Goal: Task Accomplishment & Management: Use online tool/utility

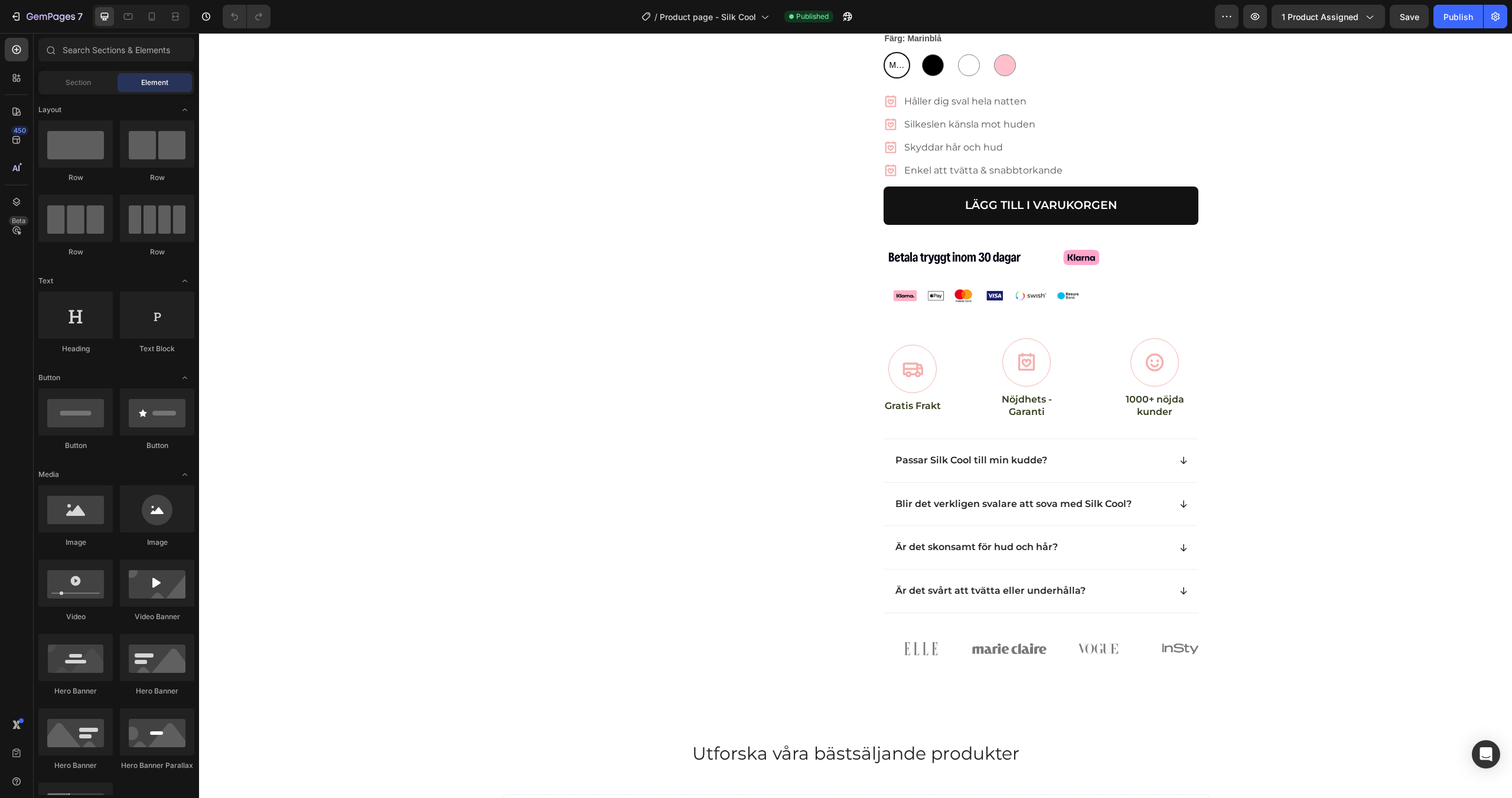
scroll to position [493, 0]
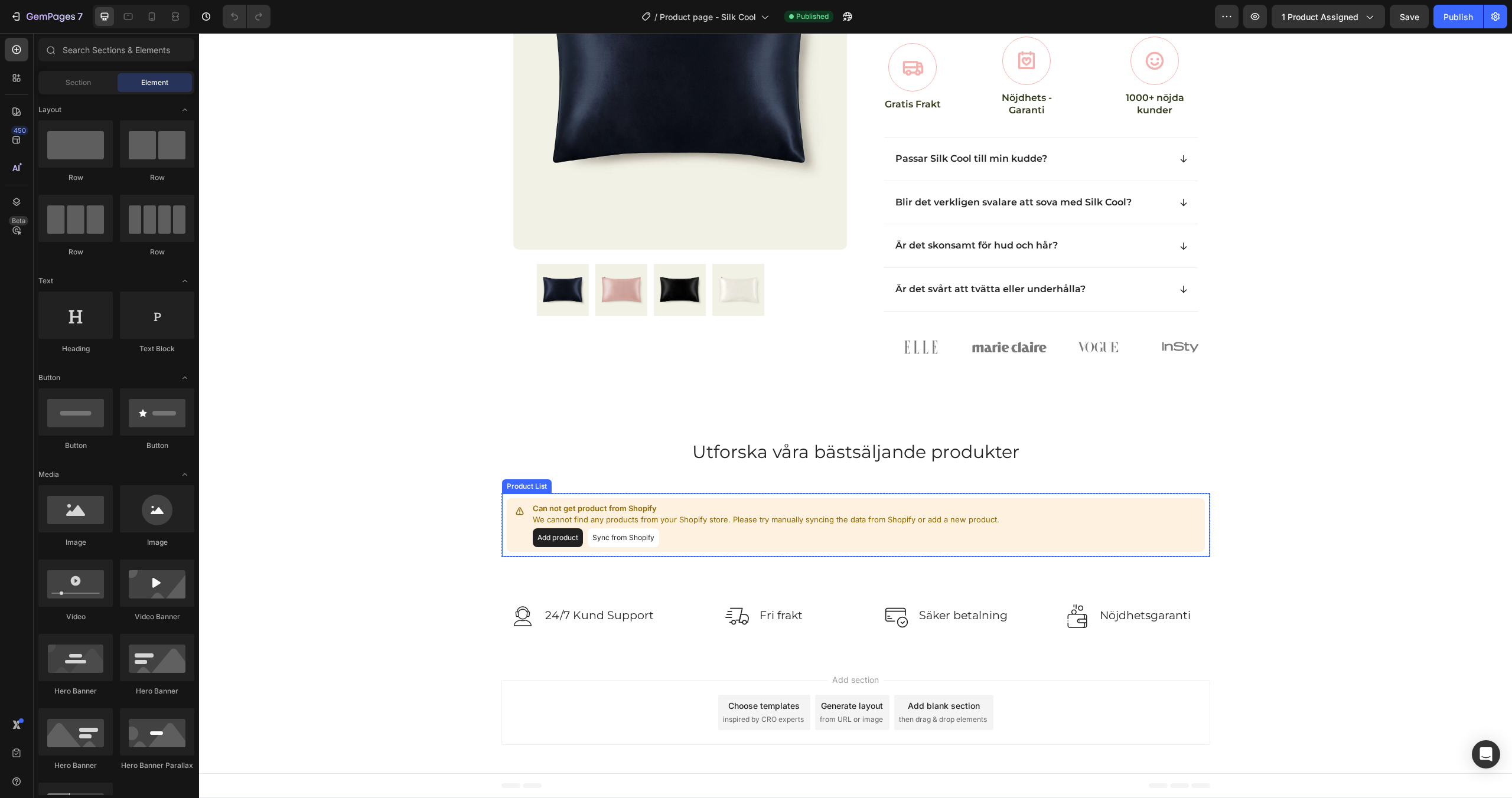
click at [561, 536] on button "Add product" at bounding box center [557, 537] width 50 height 19
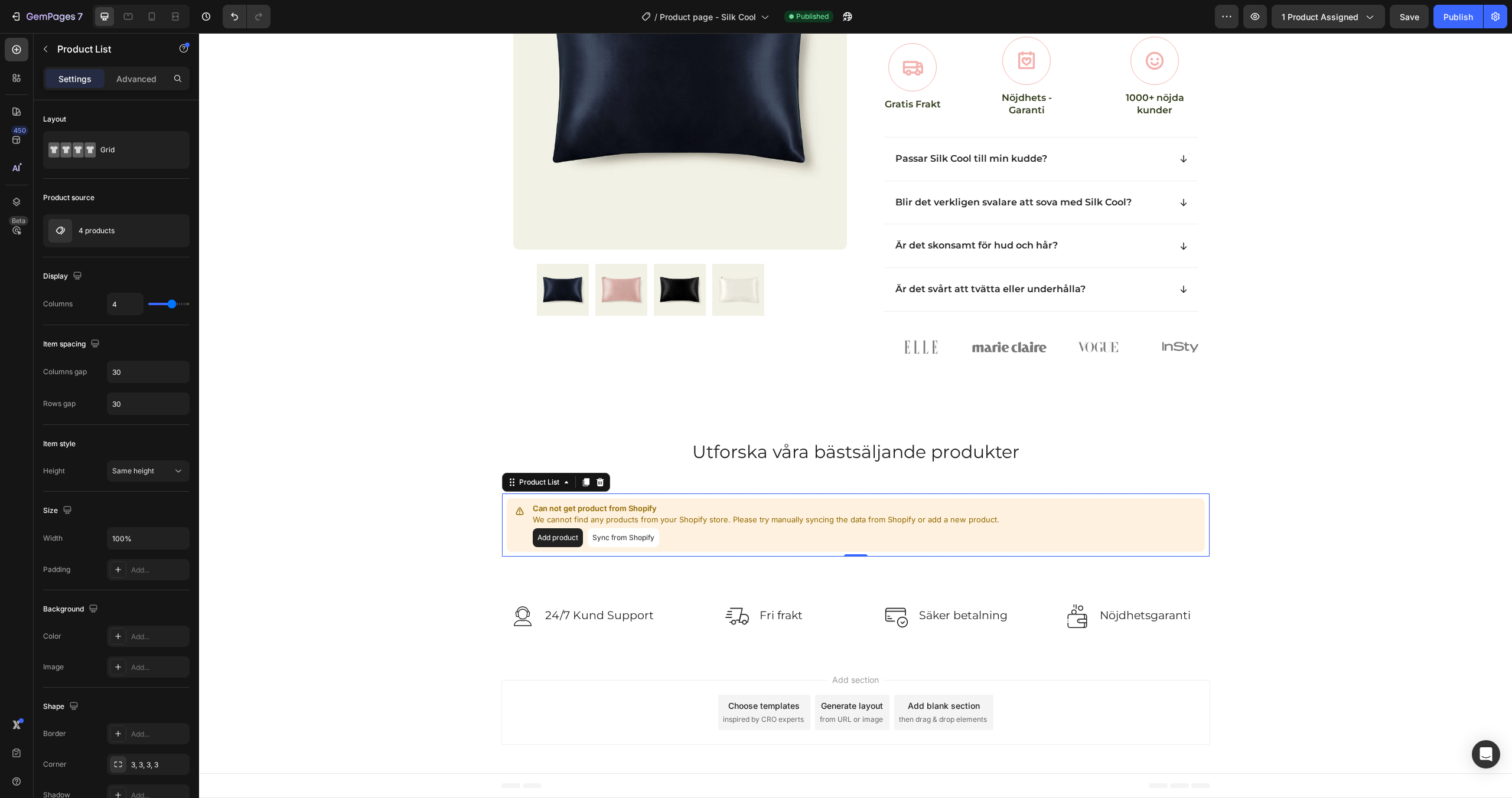
click at [634, 536] on button "Sync from Shopify" at bounding box center [623, 537] width 71 height 19
click at [625, 540] on button "Sync from Shopify" at bounding box center [623, 537] width 71 height 19
click at [107, 234] on p "4 products" at bounding box center [96, 230] width 36 height 8
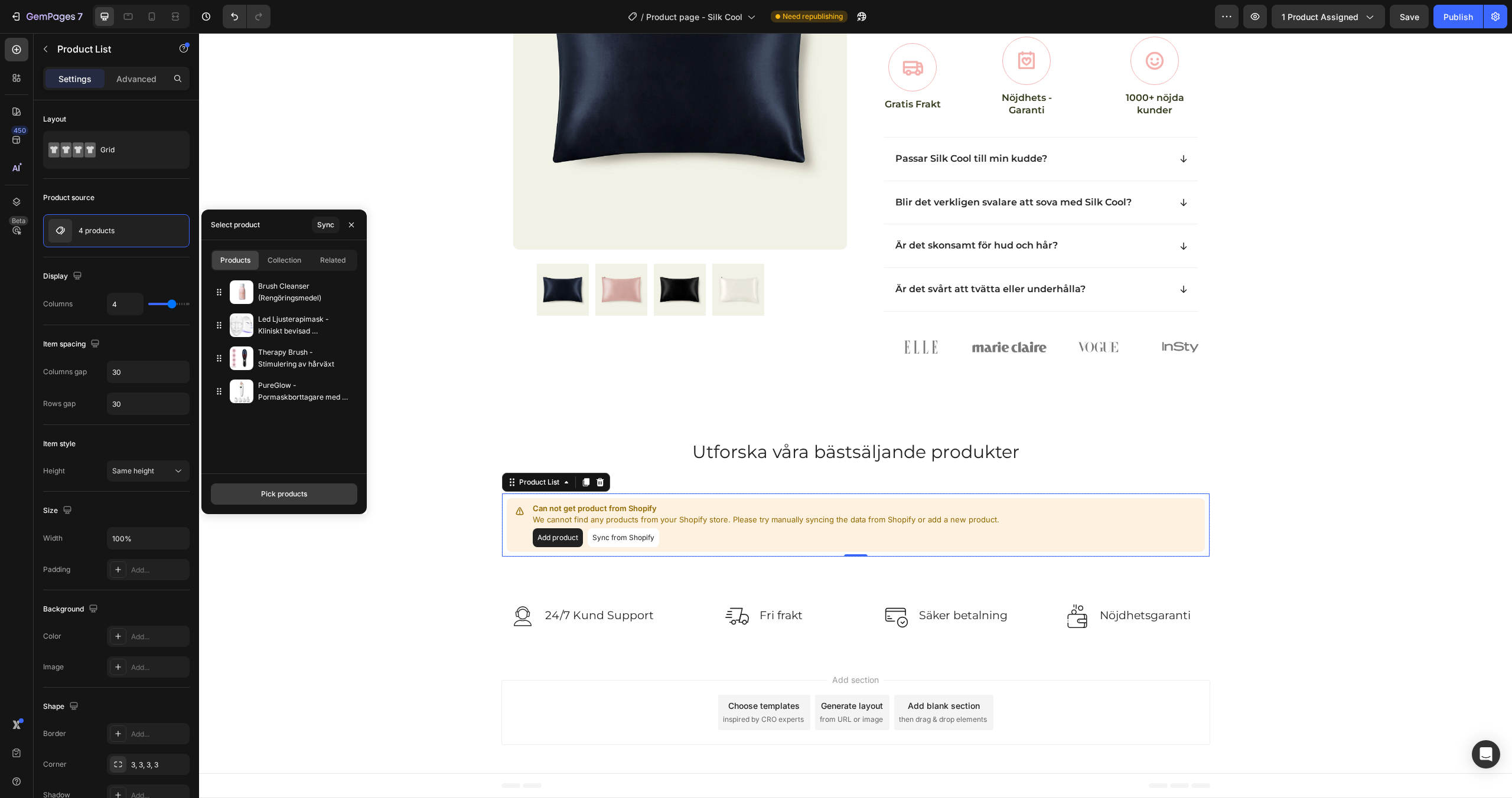
click at [265, 493] on div "Pick products" at bounding box center [283, 494] width 46 height 11
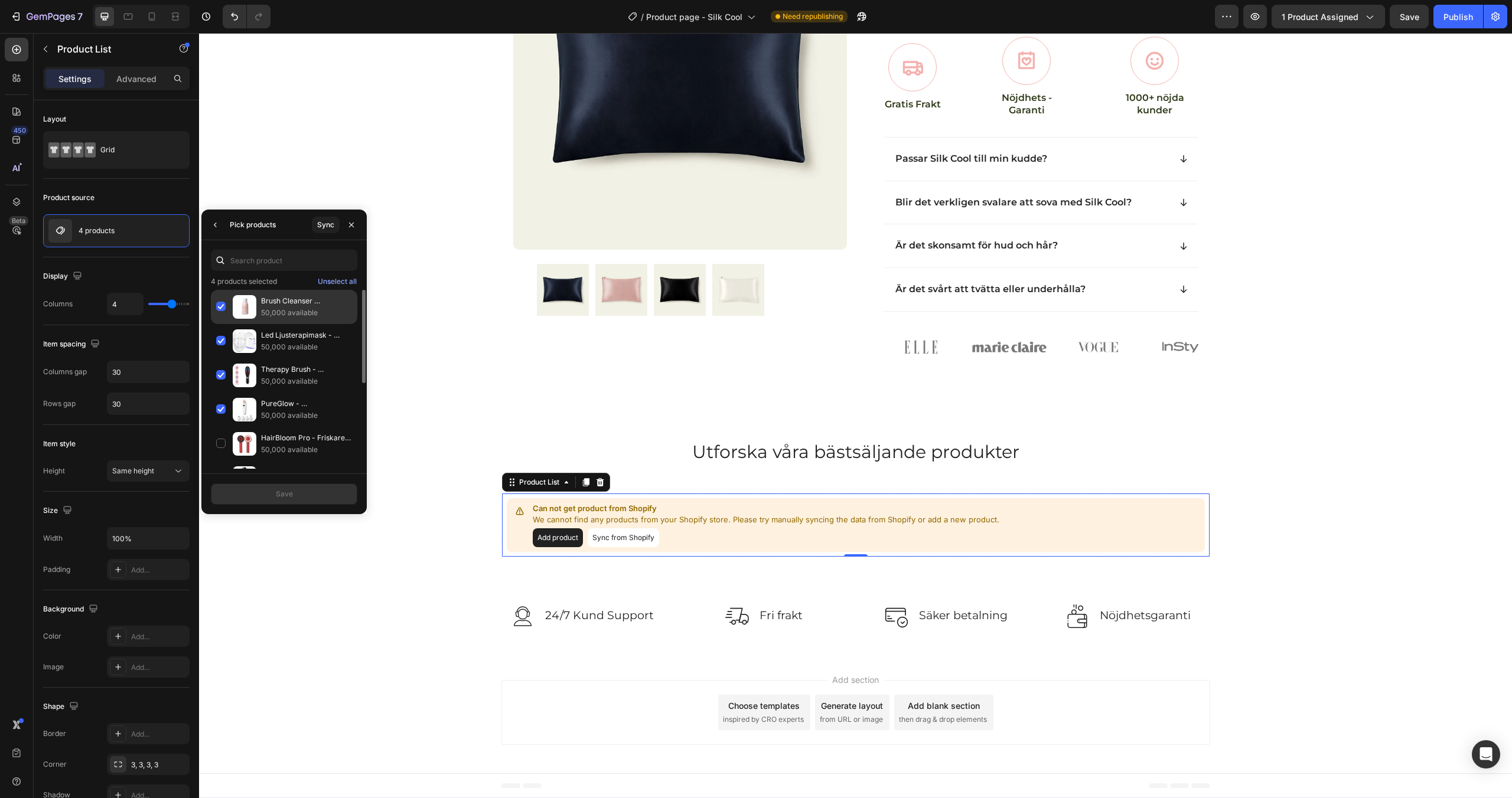
click at [222, 324] on div "Brush Cleanser (Rengöringsmedel) 50,000 available" at bounding box center [284, 340] width 146 height 34
click at [222, 358] on div "Led Ljusterapimask - Kliniskt bevisad hudförbättring 50,000 available" at bounding box center [284, 375] width 146 height 34
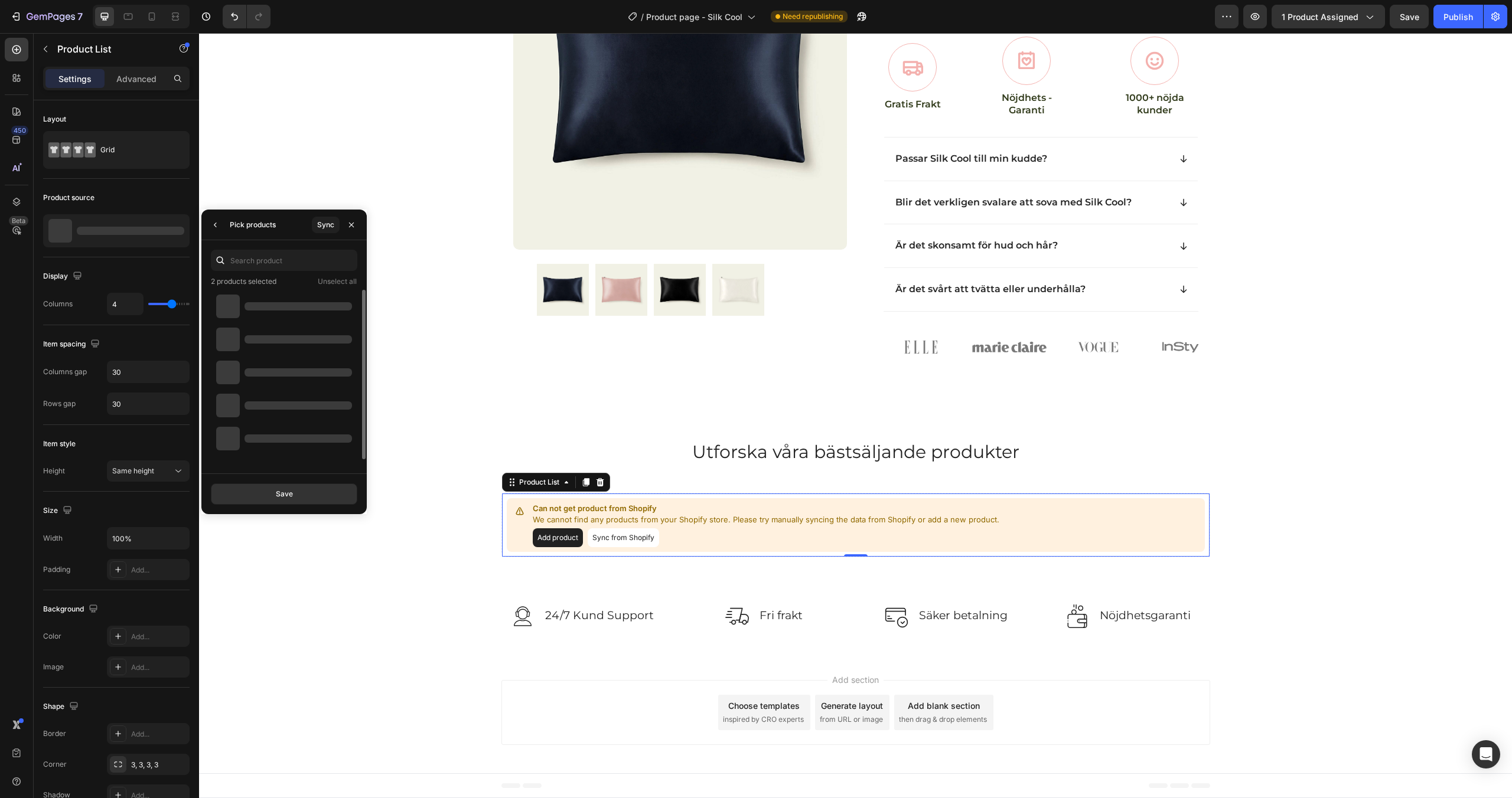
click at [218, 373] on div at bounding box center [227, 373] width 23 height 23
click at [218, 392] on div "Therapy Brush - Stimulering av hårväxt 50,000 available" at bounding box center [284, 409] width 146 height 34
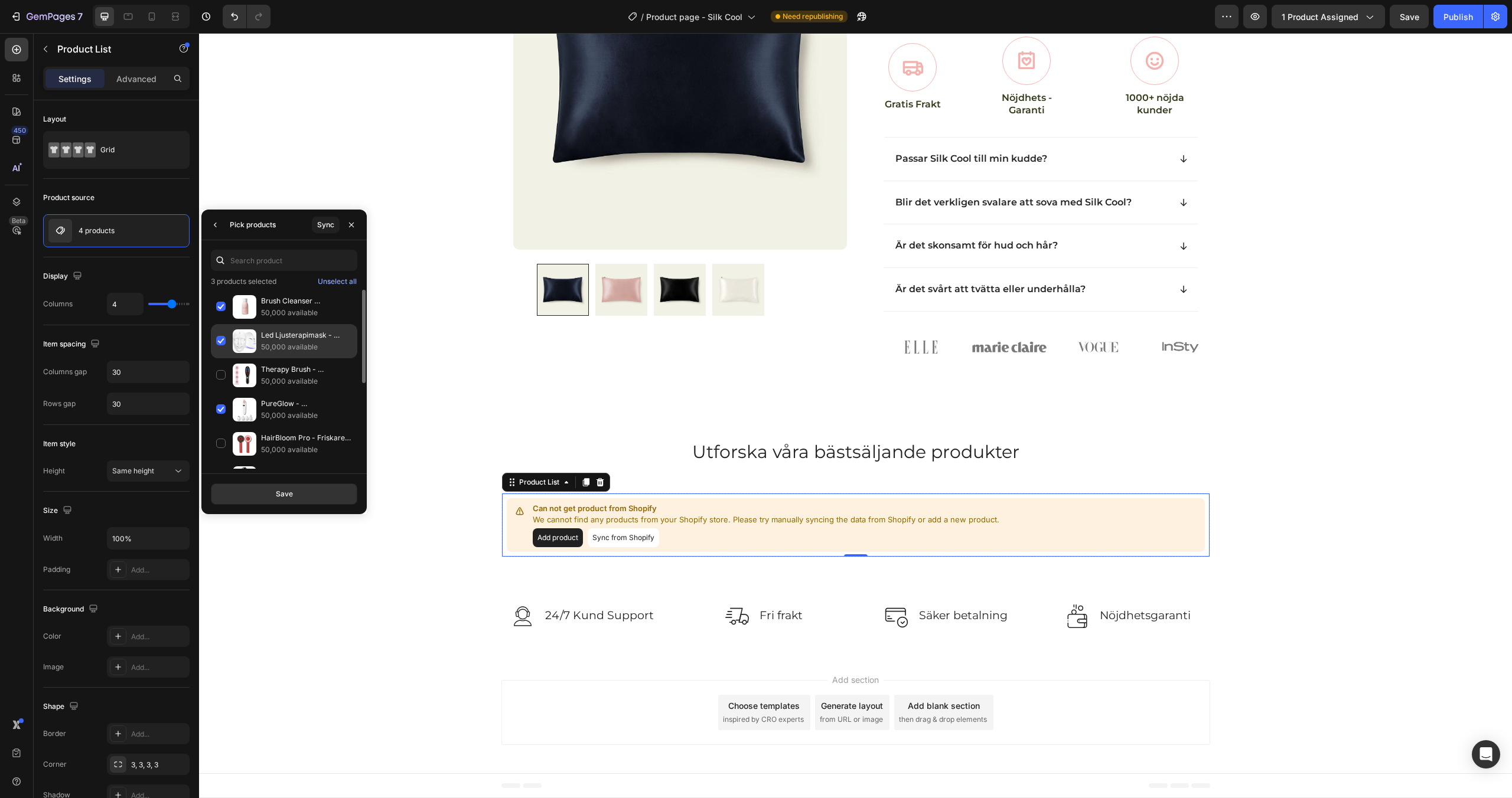
click at [219, 358] on div "Led Ljusterapimask - Kliniskt bevisad hudförbättring 50,000 available" at bounding box center [284, 375] width 146 height 34
click at [221, 324] on div "Brush Cleanser (Rengöringsmedel) 50,000 available" at bounding box center [284, 340] width 146 height 34
click at [221, 369] on div "Gloss Tie - 4st hårband i äkta silke 200,000 available" at bounding box center [284, 385] width 146 height 34
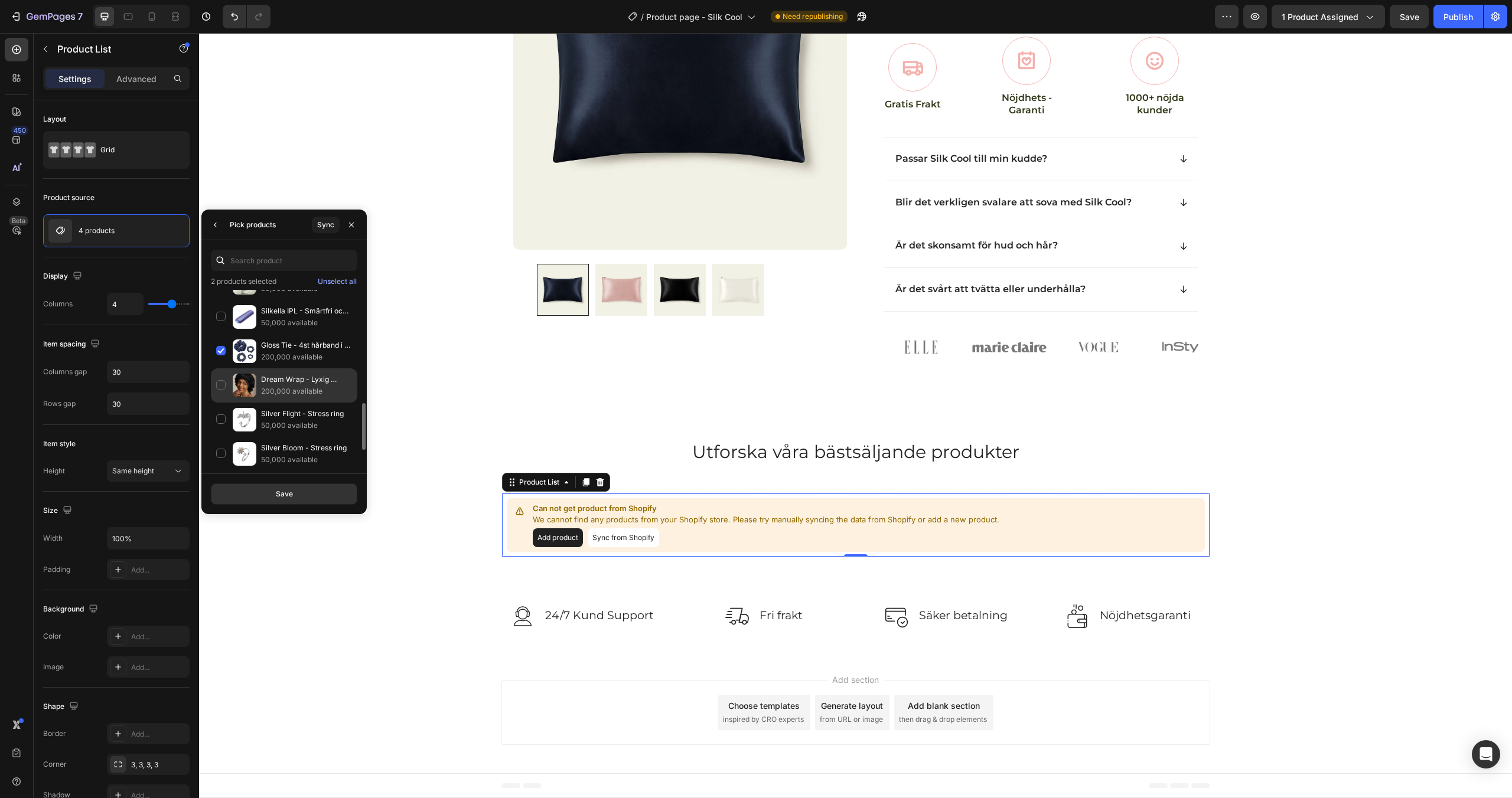
click at [219, 403] on div "Dream Wrap - Lyxig Sovmössa i Mullbärssilke 200,000 available" at bounding box center [284, 419] width 146 height 34
click at [221, 379] on div "Migränmask - Kylmössa för migrän, stress och huvudvärk 50,000 available" at bounding box center [284, 396] width 146 height 34
click at [219, 399] on div "Heatless LuxeCurls - Få salongslockar utan värme 150,000 available" at bounding box center [284, 416] width 146 height 34
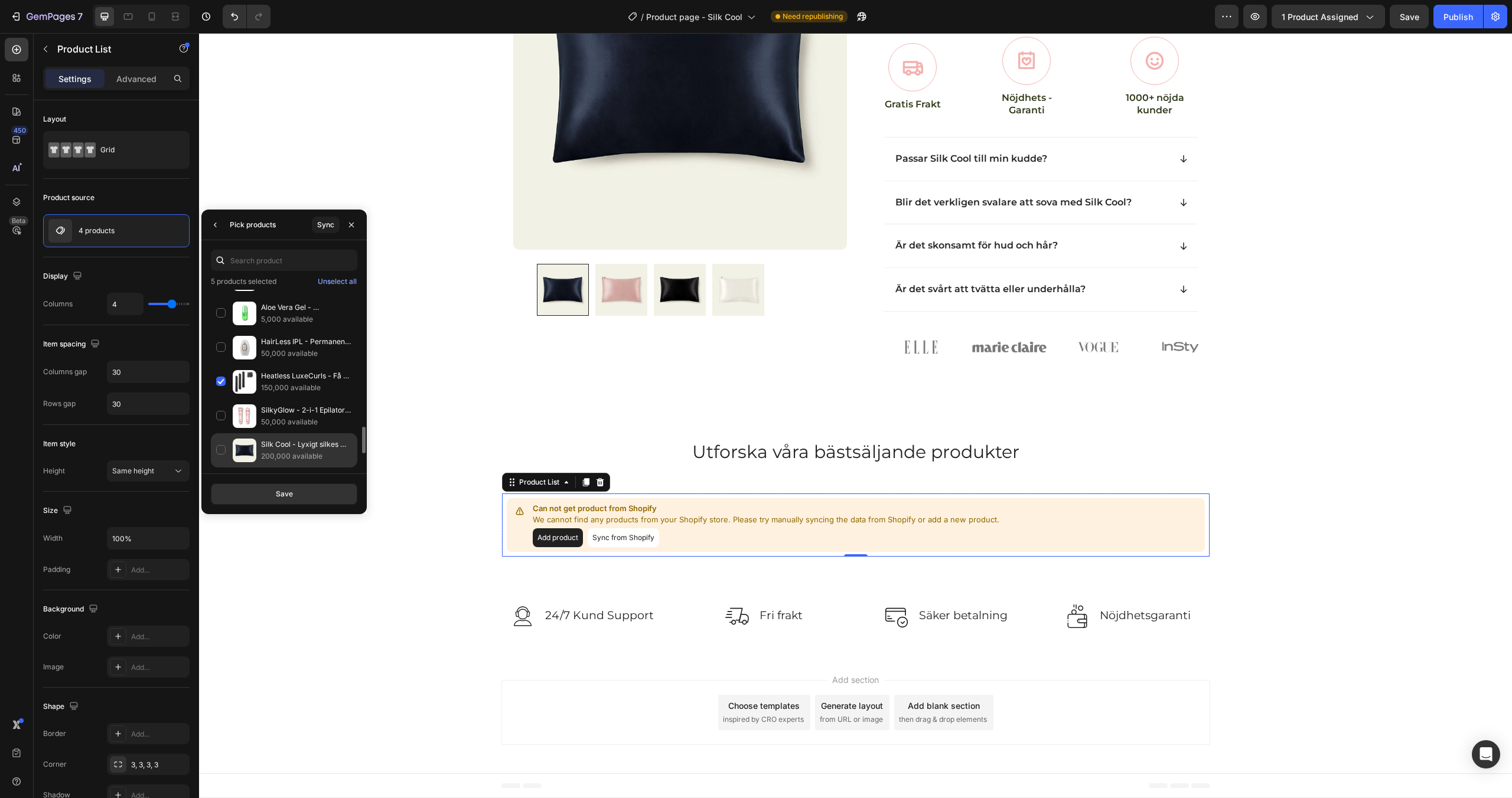
click at [218, 467] on div "Silk Cool - Lyxigt silkes örngott 200,000 available" at bounding box center [284, 484] width 146 height 34
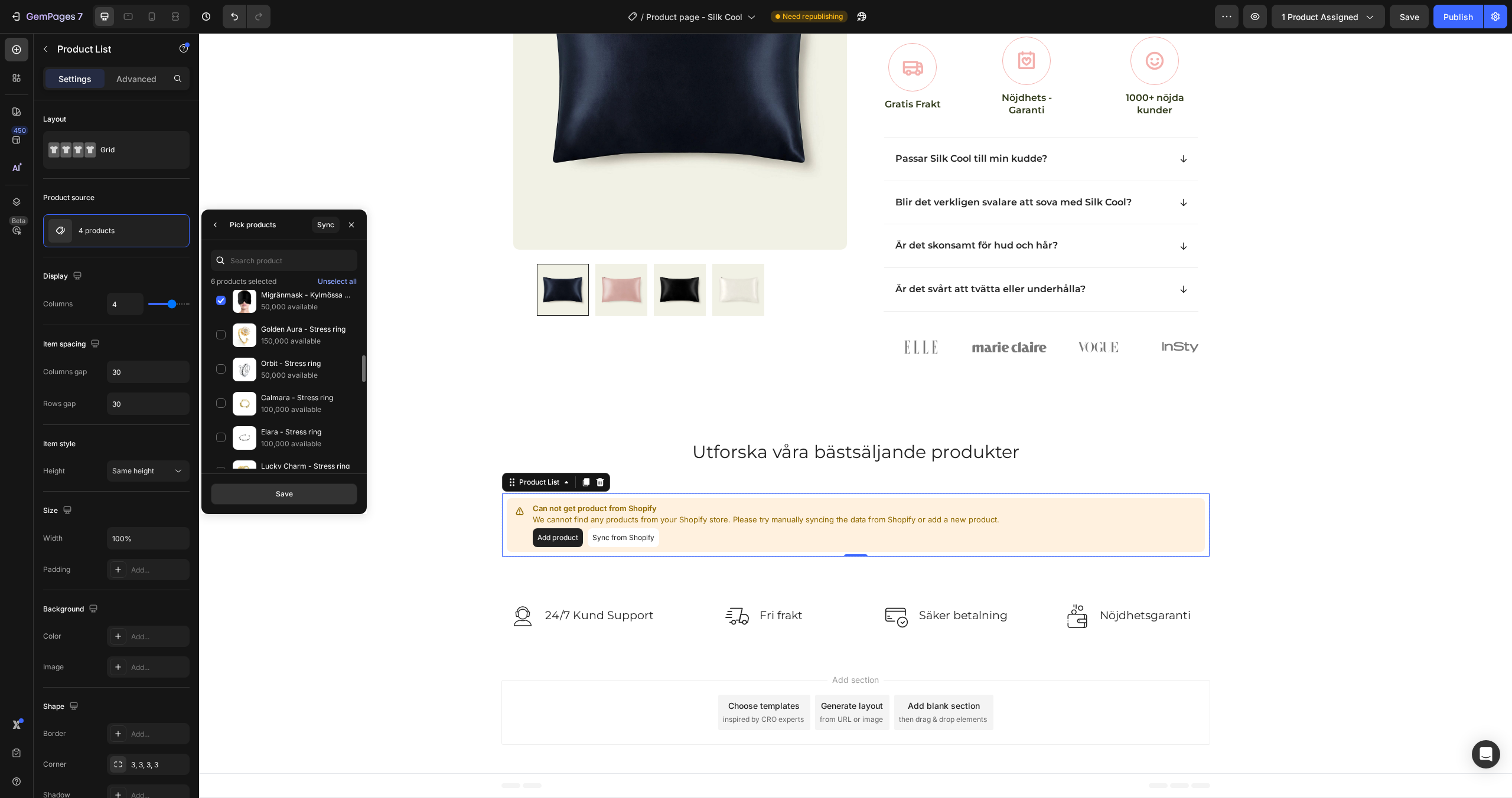
scroll to position [538, 0]
click at [216, 403] on div "Migränmask - Kylmössa för migrän, stress och huvudvärk 50,000 available" at bounding box center [284, 419] width 146 height 34
click at [277, 489] on div "Save" at bounding box center [285, 494] width 18 height 11
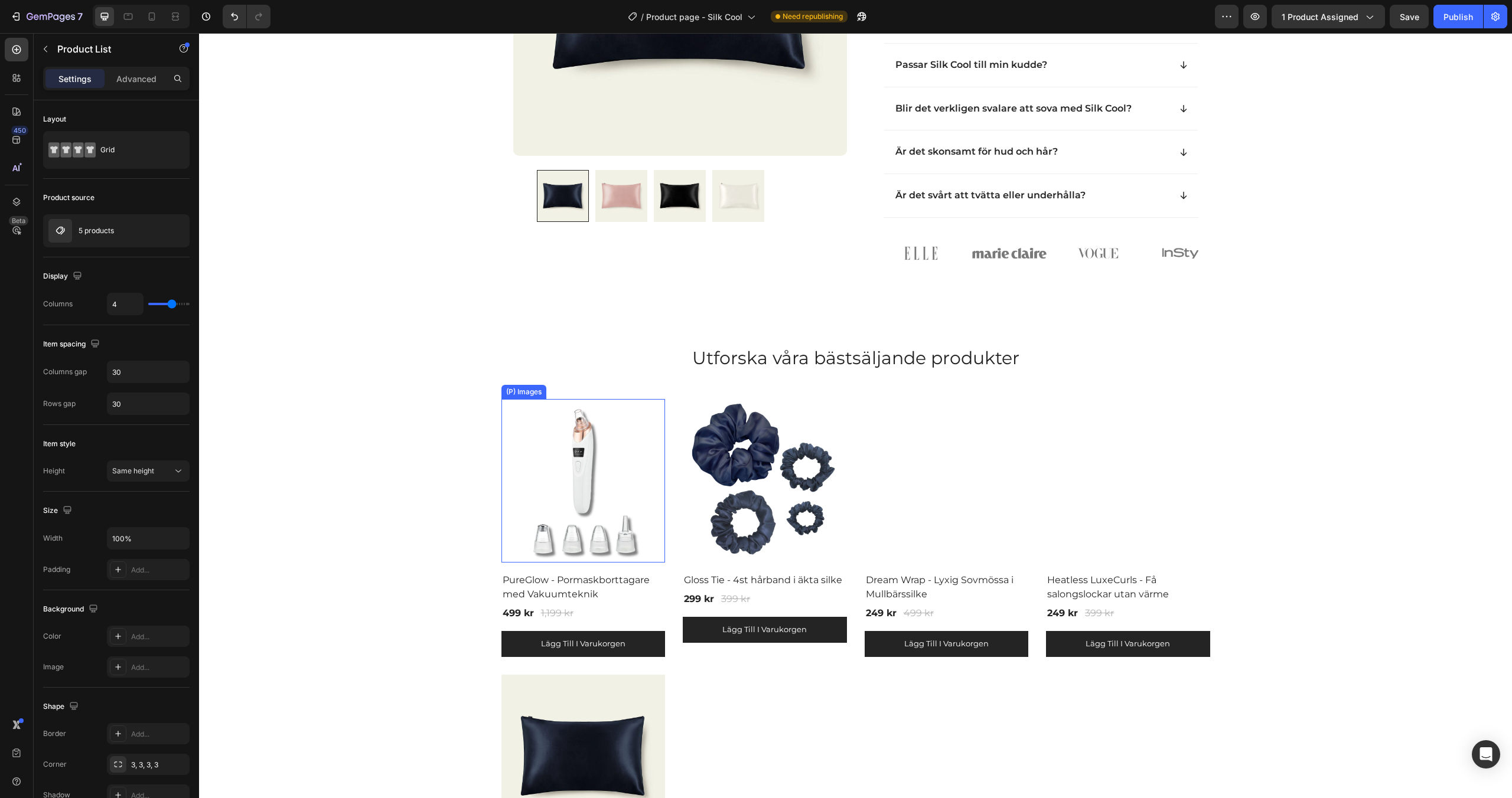
scroll to position [594, 0]
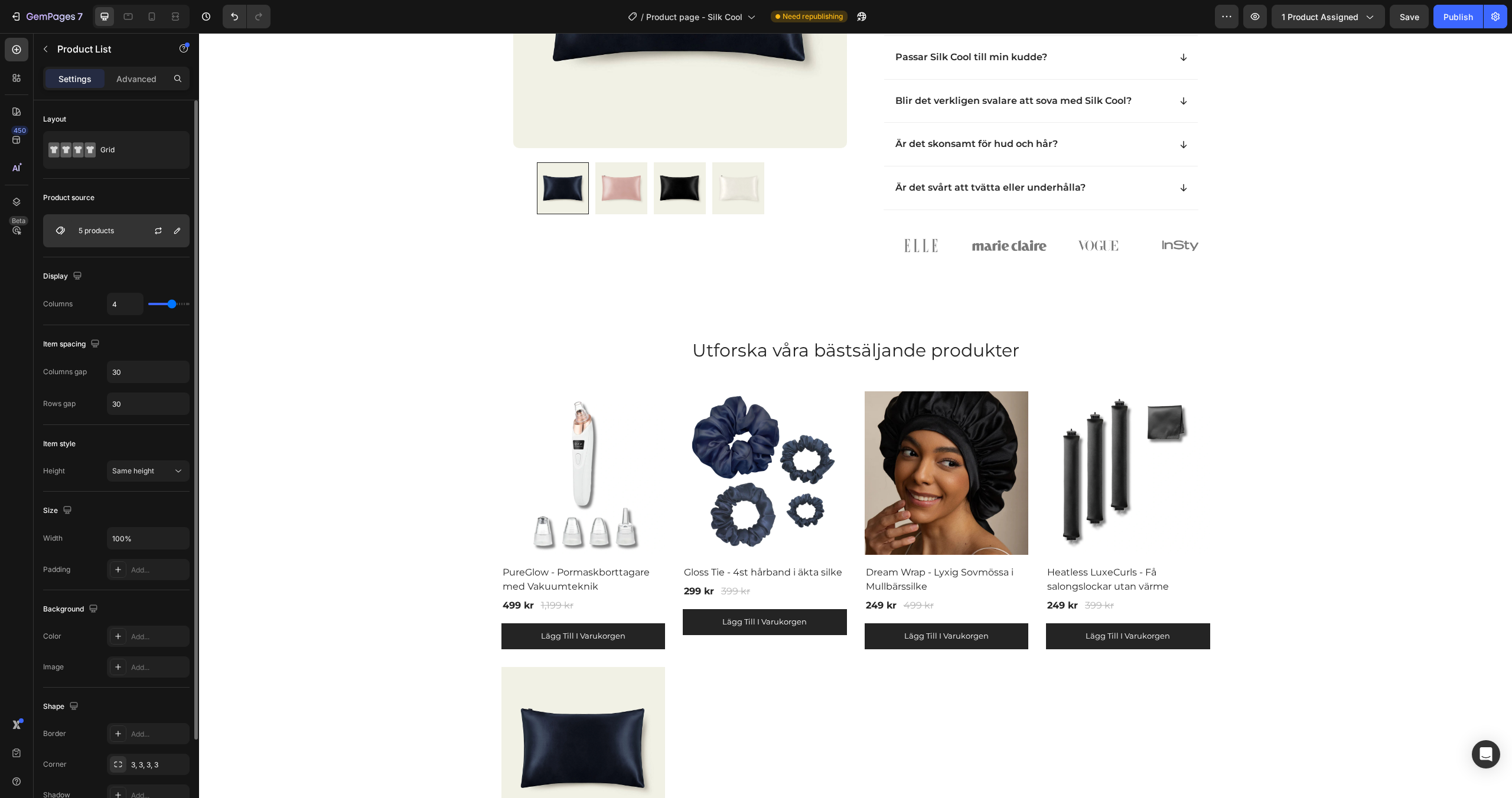
click at [133, 237] on div "5 products" at bounding box center [116, 231] width 146 height 33
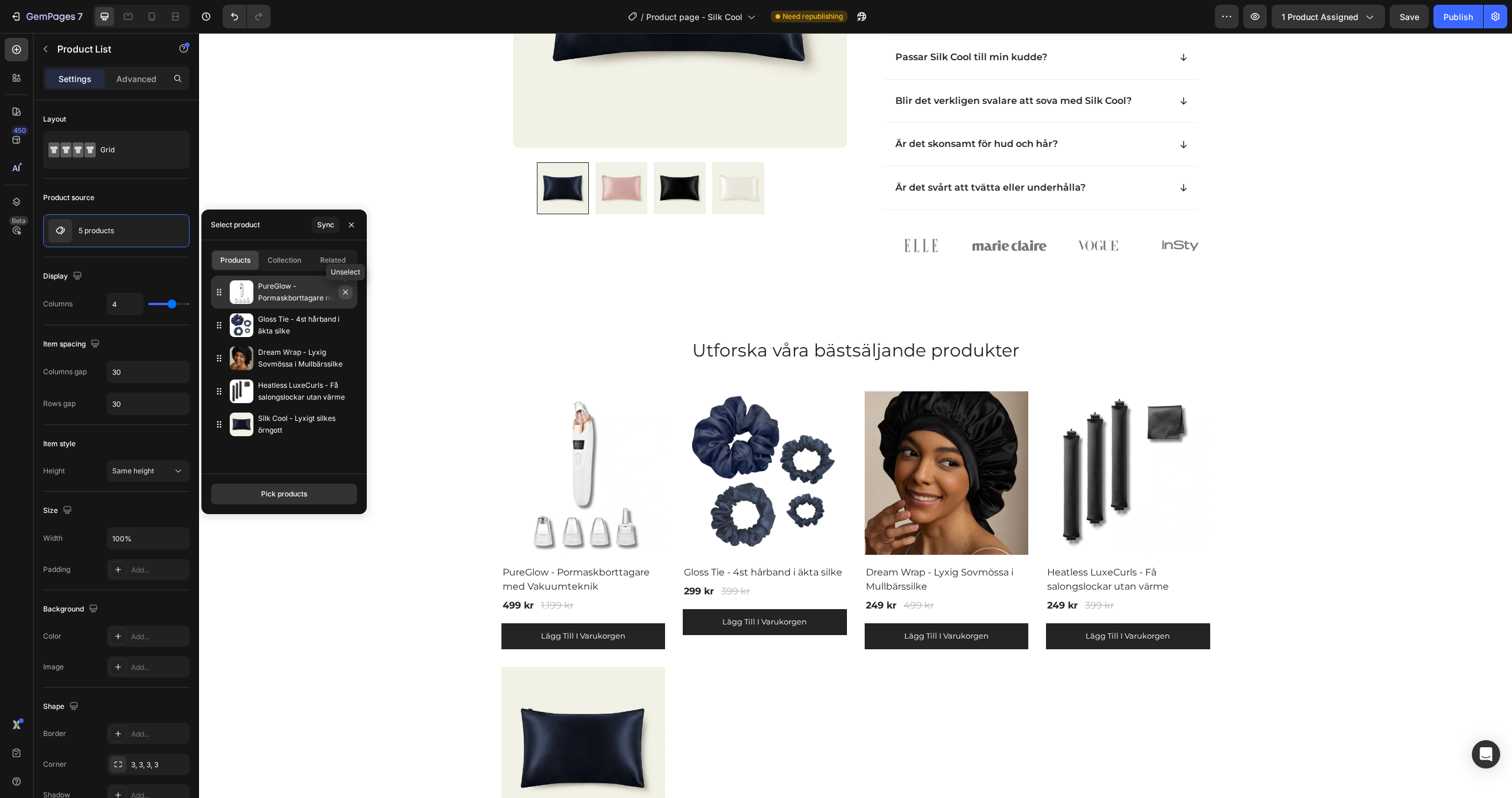
click at [347, 294] on icon "button" at bounding box center [346, 293] width 10 height 10
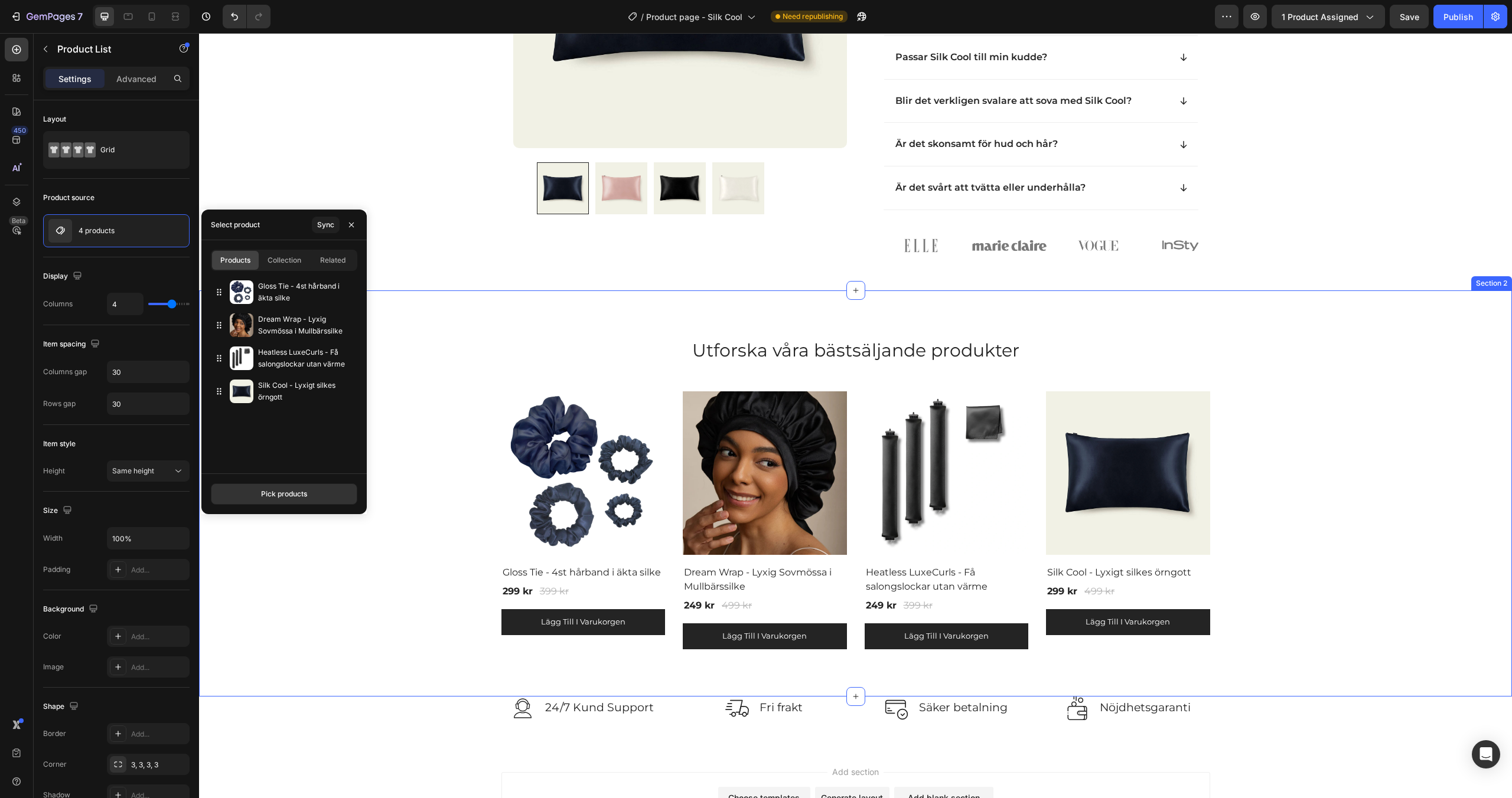
click at [587, 316] on div "Utforska våra bästsäljande produkter Heading Row (P) Images Row Gloss Tie - 4st…" at bounding box center [855, 494] width 1313 height 406
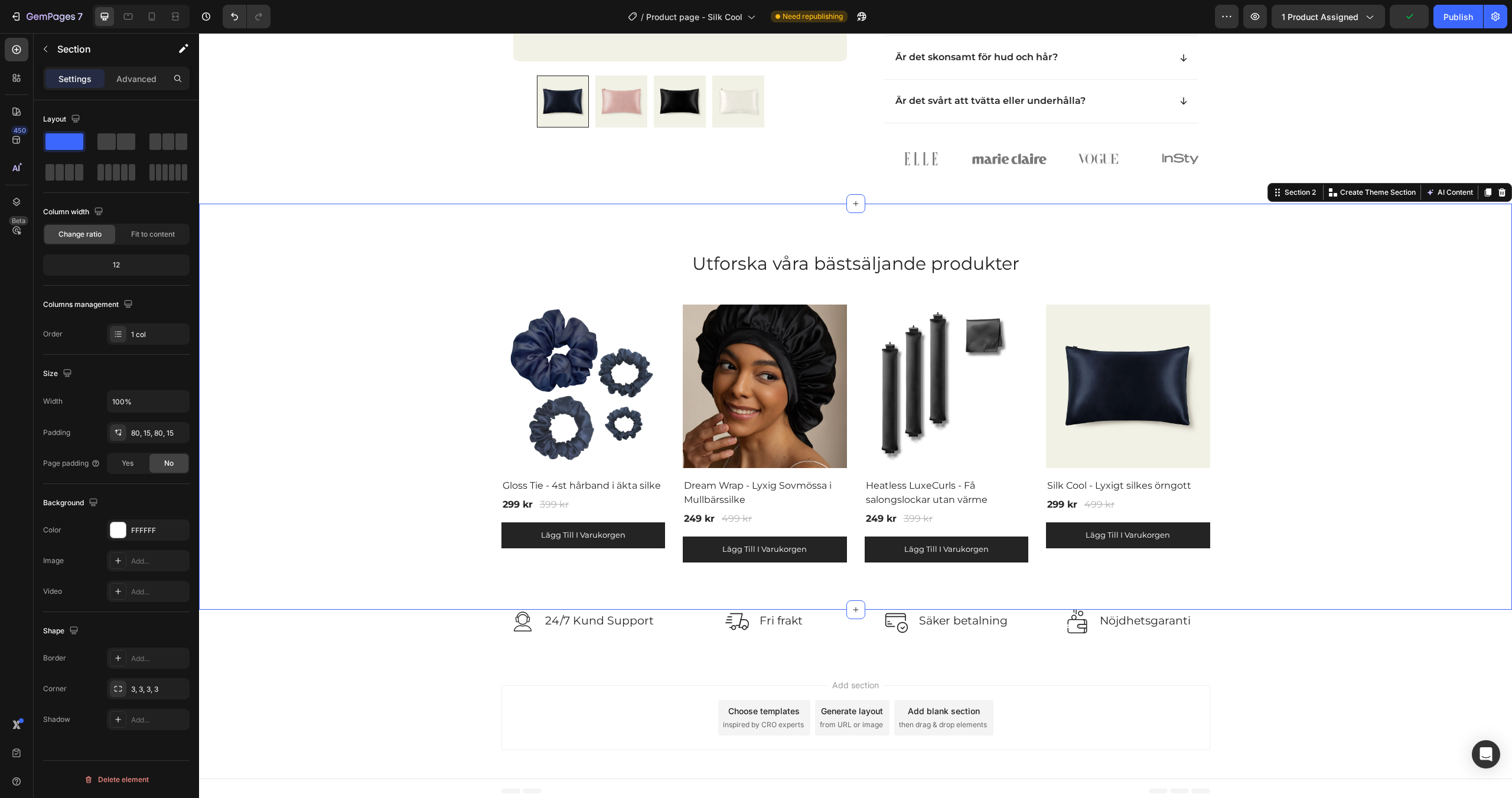
scroll to position [686, 0]
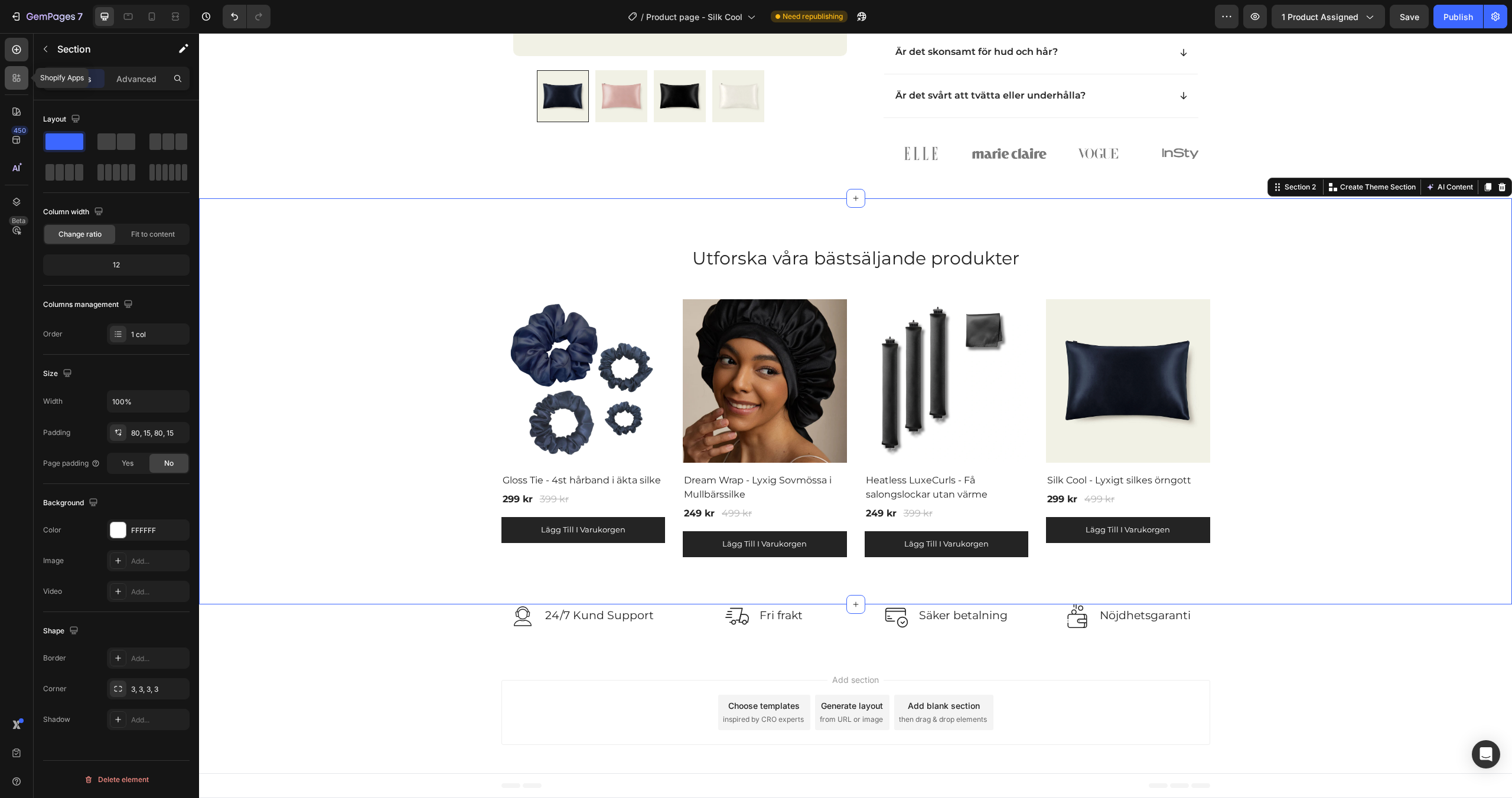
click at [19, 81] on icon at bounding box center [20, 80] width 4 height 4
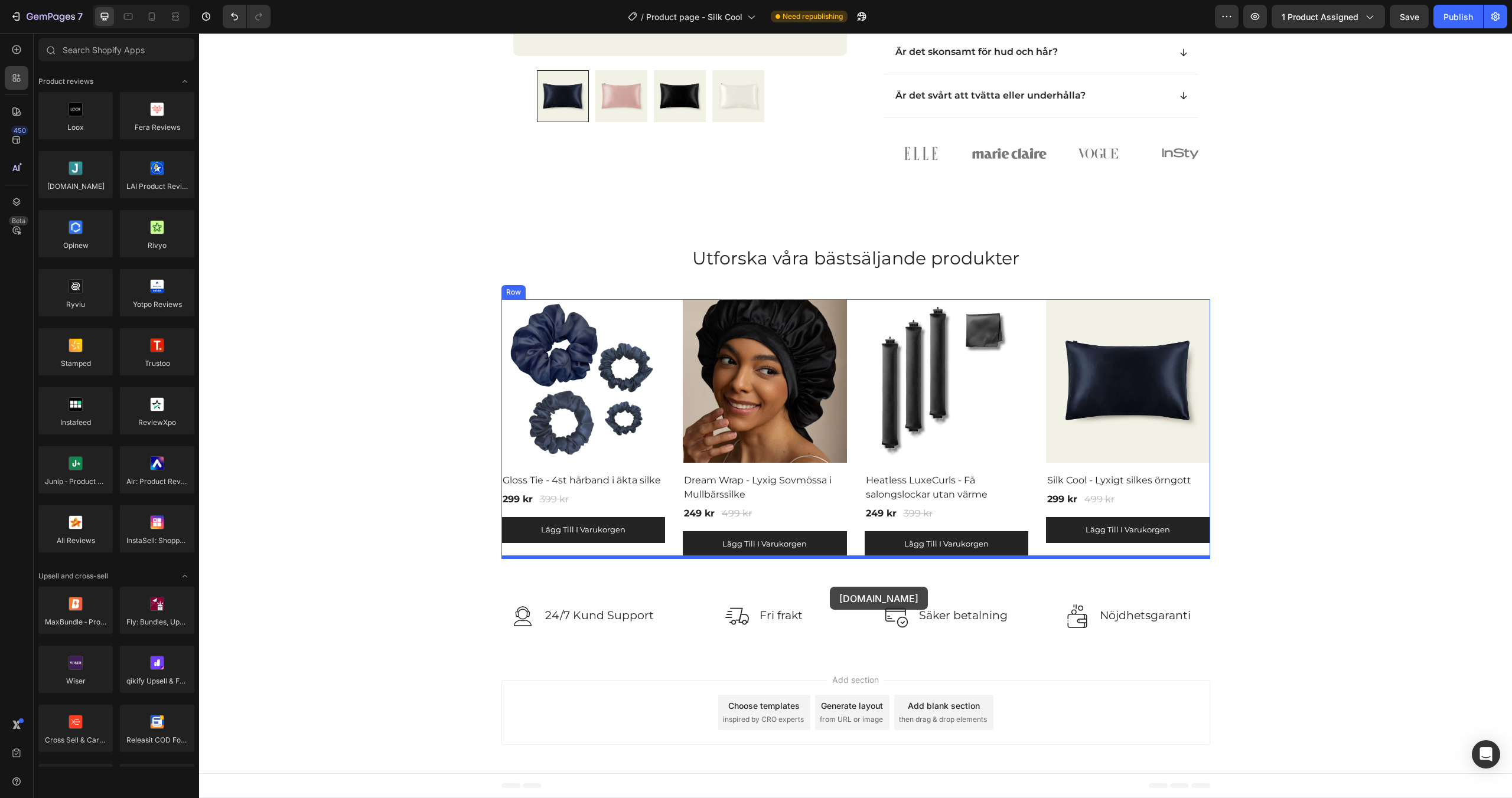
drag, startPoint x: 276, startPoint y: 207, endPoint x: 830, endPoint y: 586, distance: 671.2
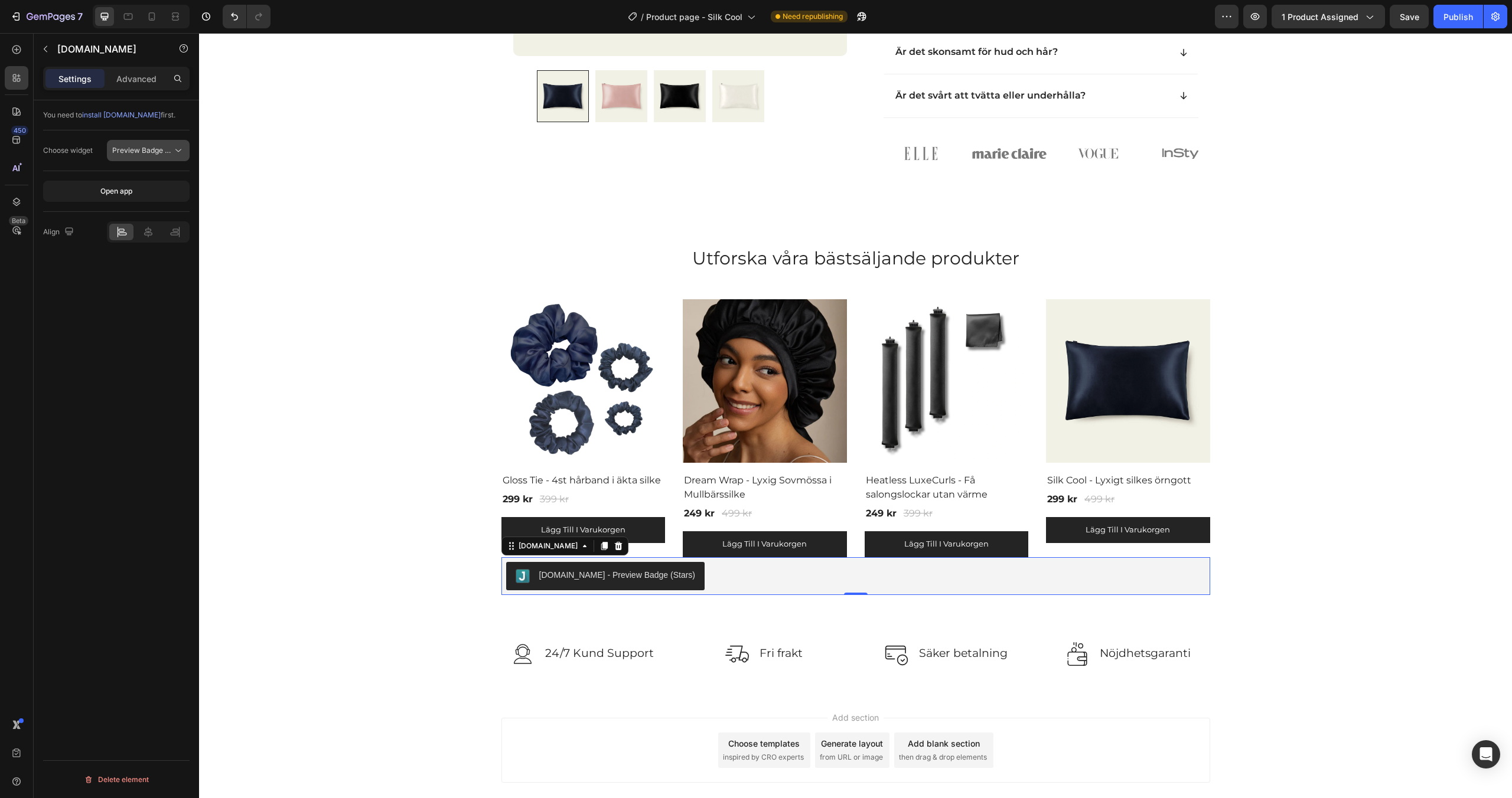
click at [153, 145] on span "Preview Badge (Stars)" at bounding box center [149, 149] width 75 height 9
click at [140, 213] on div "Review Widget" at bounding box center [126, 223] width 107 height 22
click at [140, 85] on div "Advanced" at bounding box center [137, 78] width 59 height 19
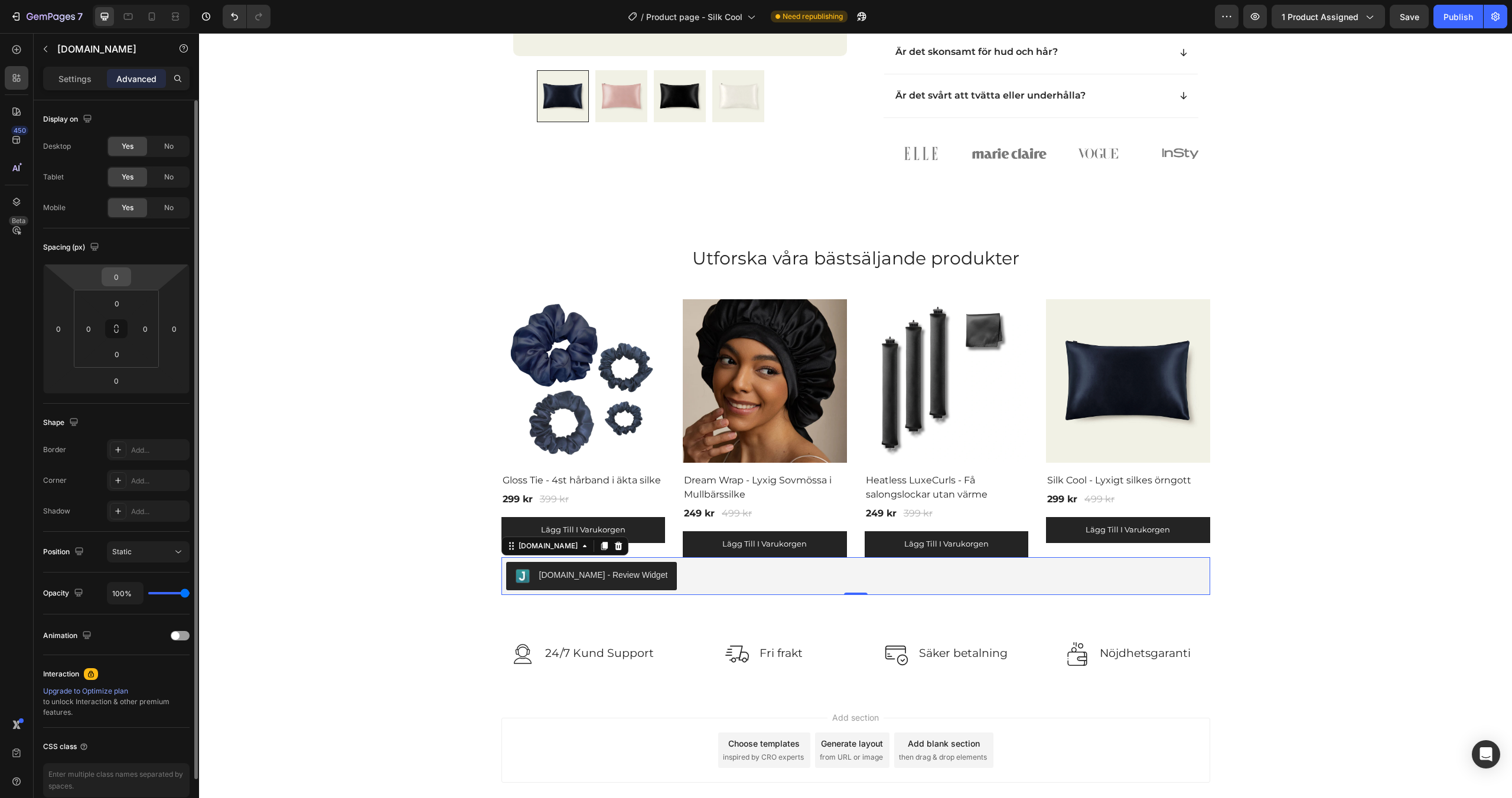
click at [117, 282] on input "0" at bounding box center [116, 277] width 23 height 18
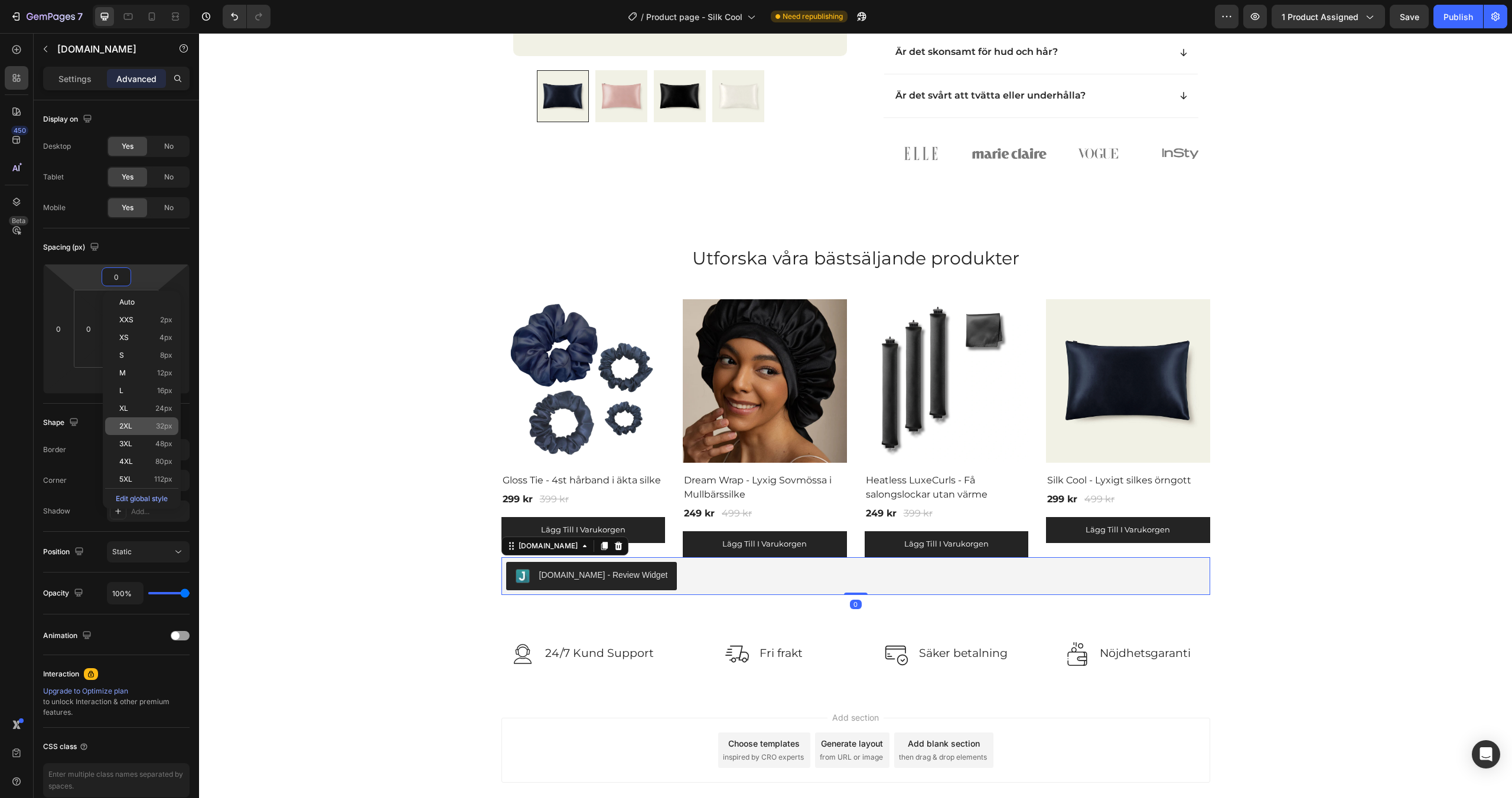
click at [137, 429] on p "2XL 32px" at bounding box center [145, 426] width 53 height 8
type input "32"
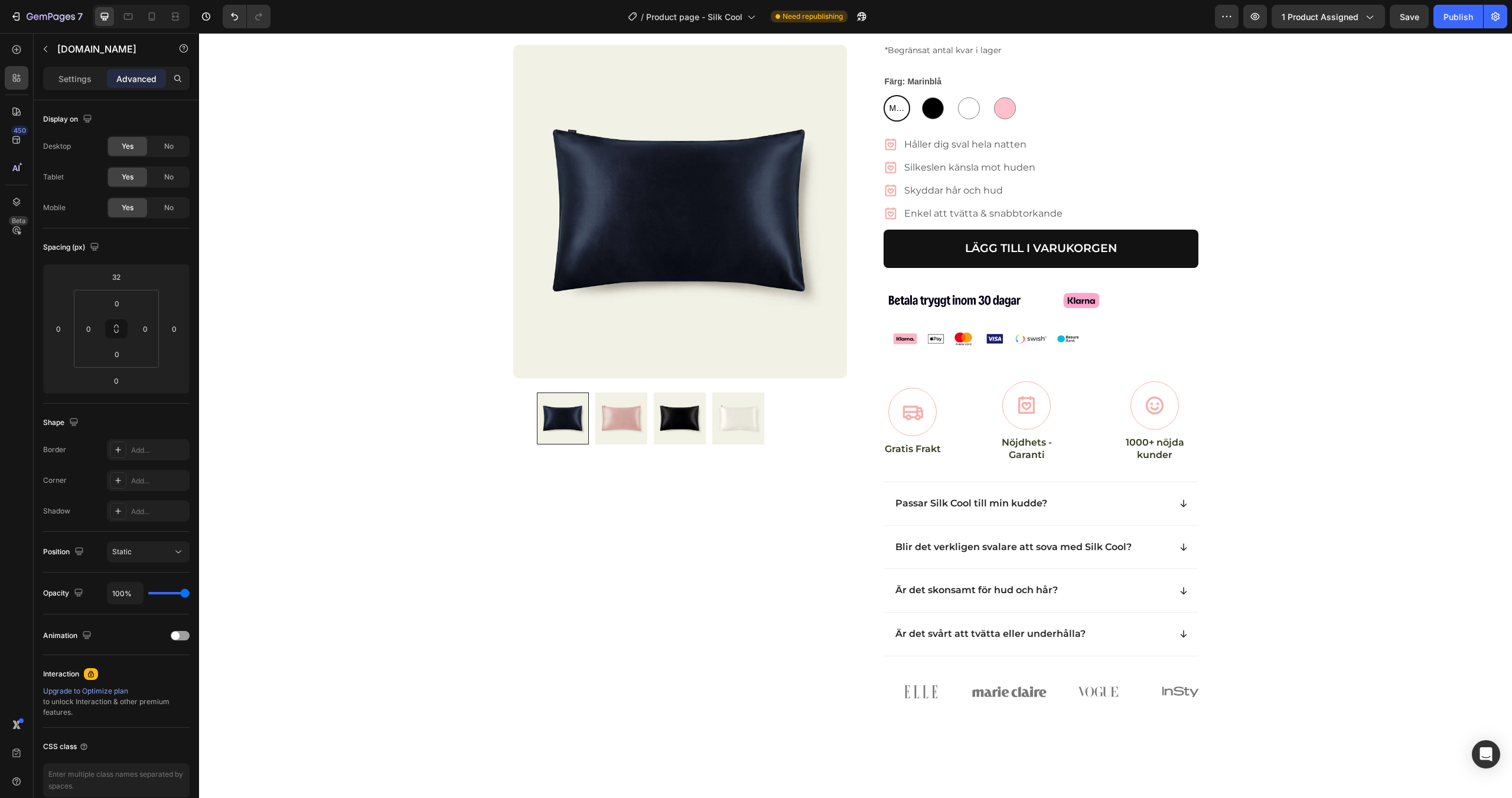
scroll to position [0, 0]
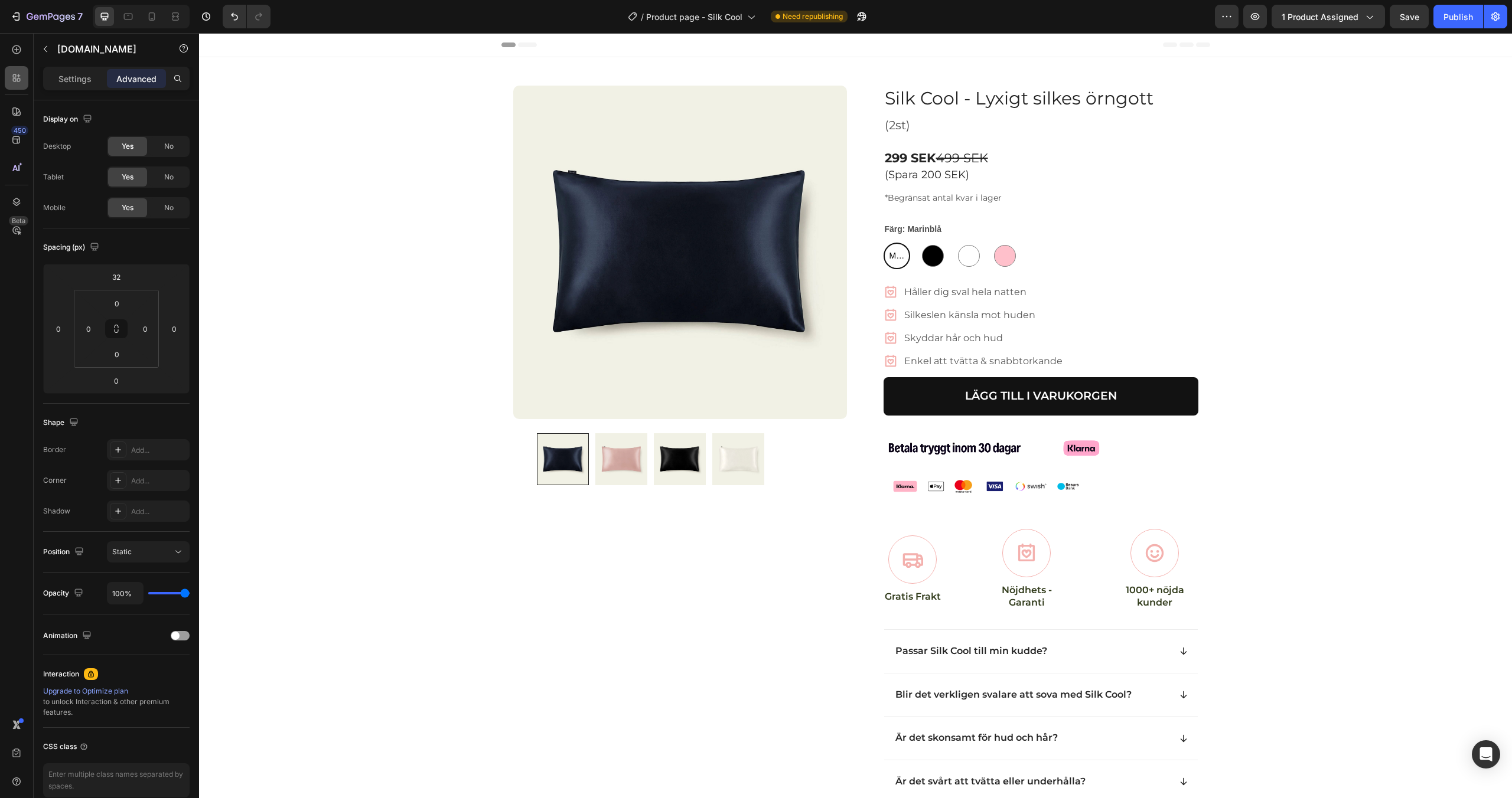
click at [16, 75] on icon at bounding box center [15, 76] width 4 height 4
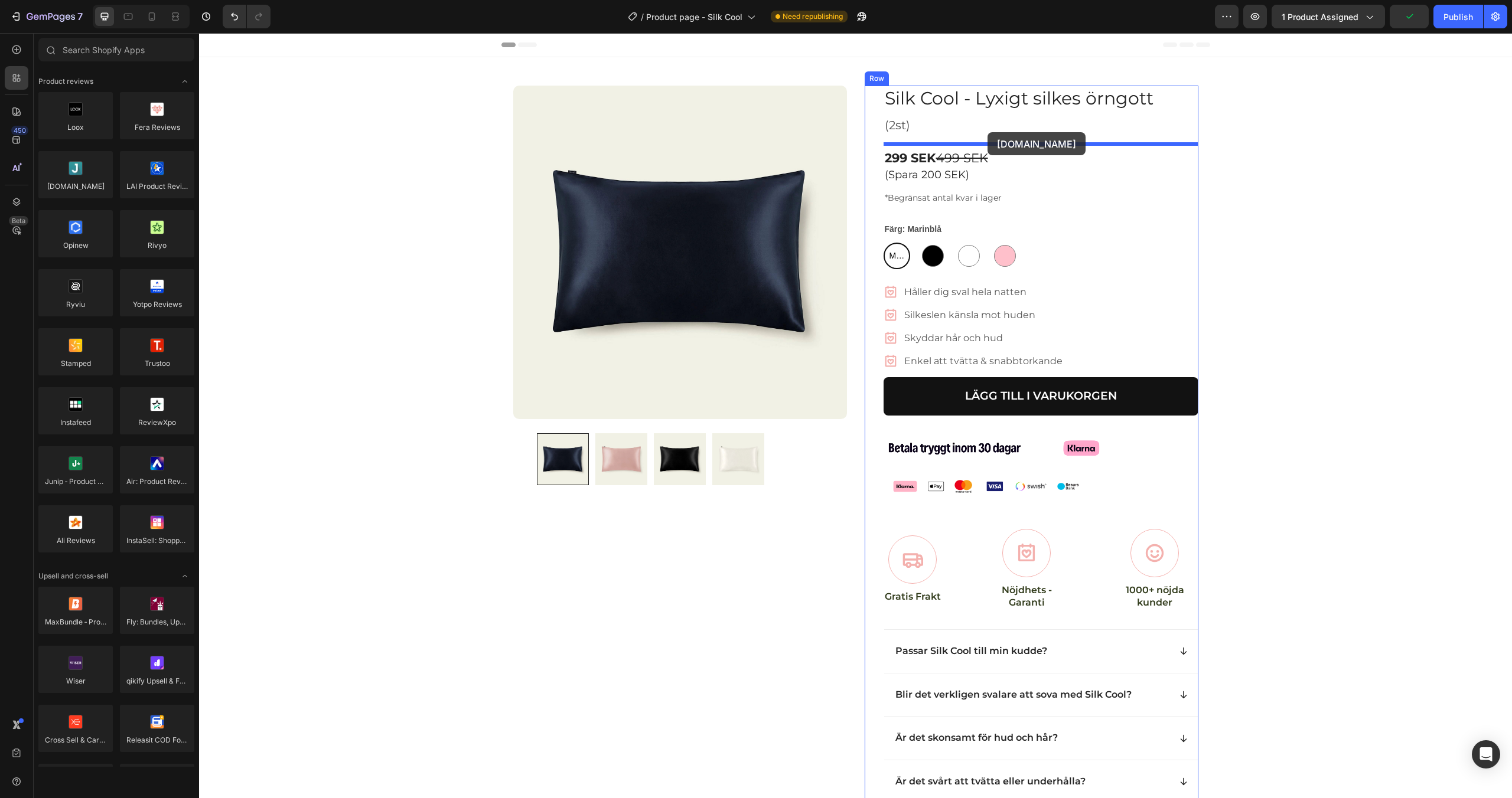
drag, startPoint x: 267, startPoint y: 213, endPoint x: 988, endPoint y: 133, distance: 725.4
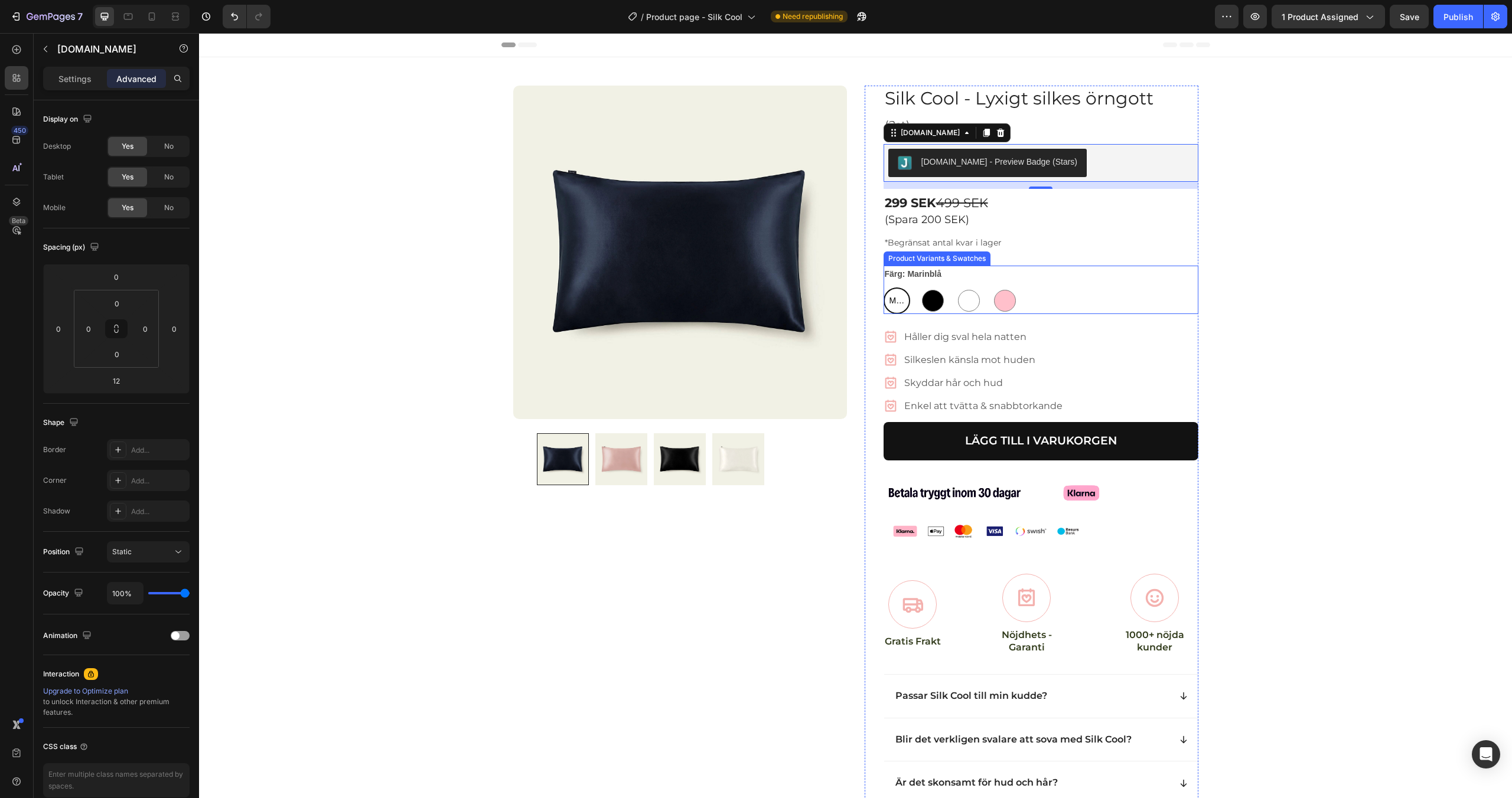
click at [911, 302] on div "Marinblå Marinblå Marinblå Svart Svart Vit Vit Rosa Rosa" at bounding box center [1041, 300] width 314 height 26
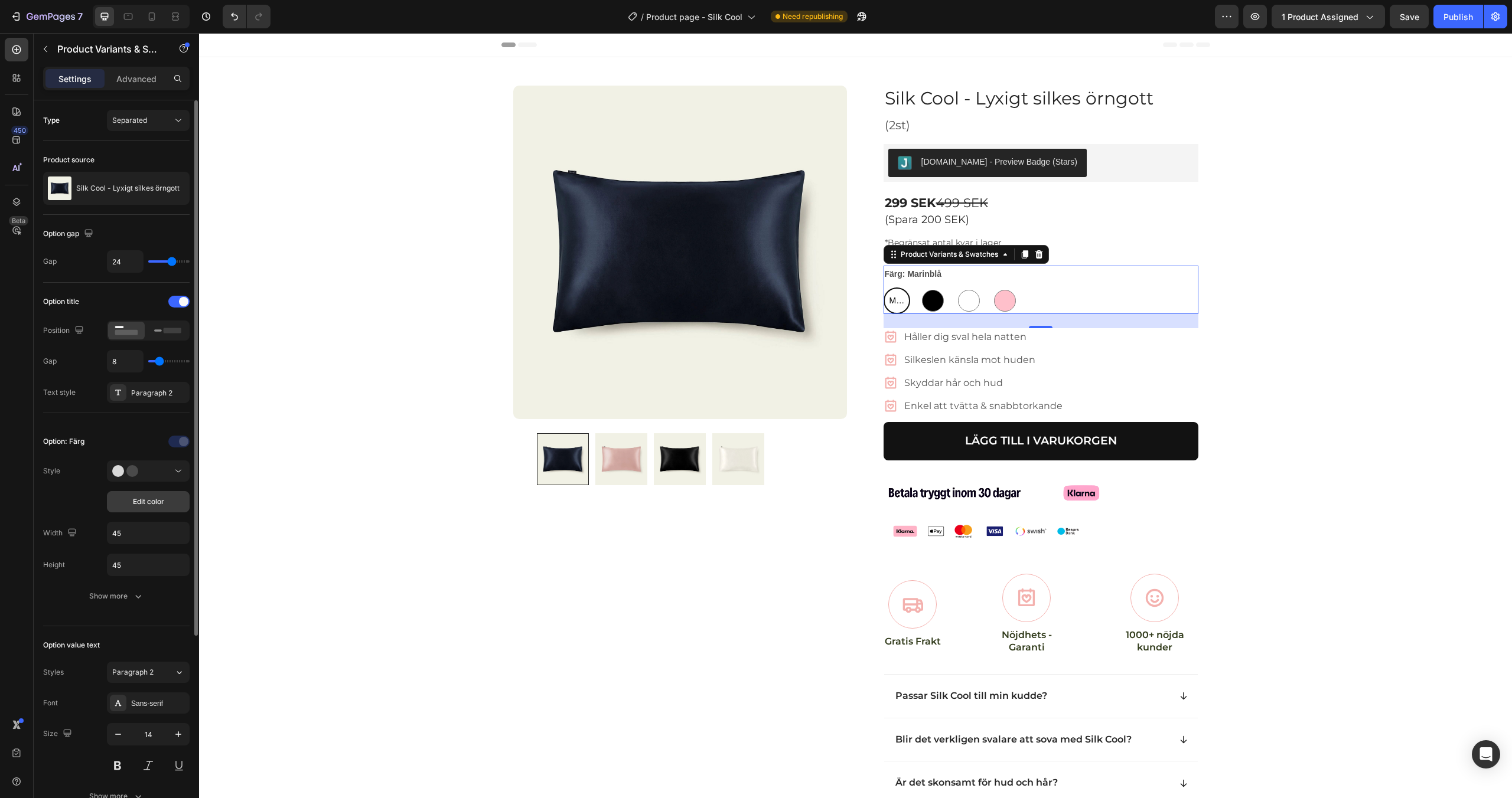
click at [139, 497] on span "Edit color" at bounding box center [148, 501] width 31 height 11
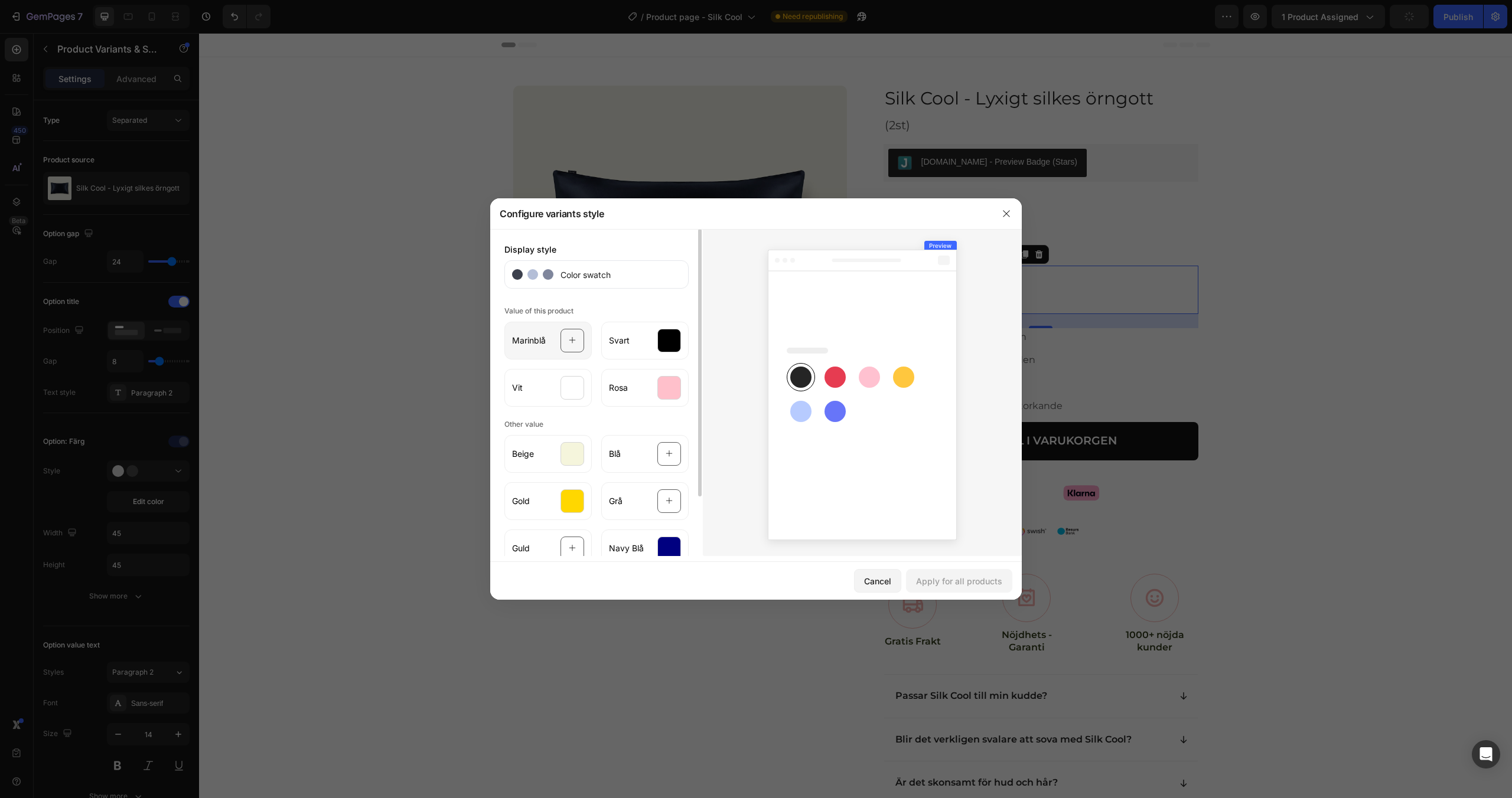
click at [567, 342] on div at bounding box center [572, 340] width 23 height 23
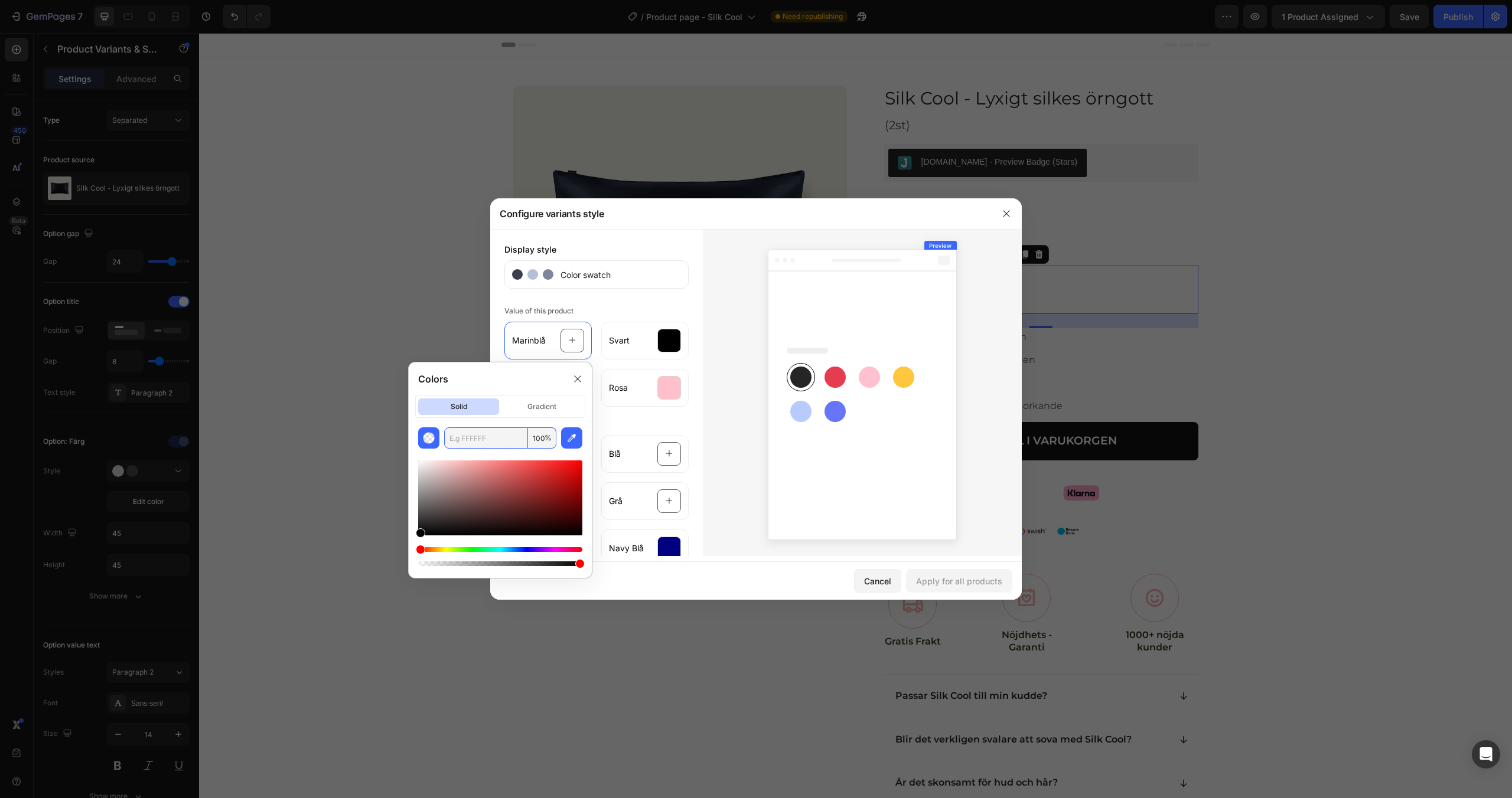
click at [469, 436] on input "text" at bounding box center [486, 438] width 84 height 21
paste input "000080"
type input "000080"
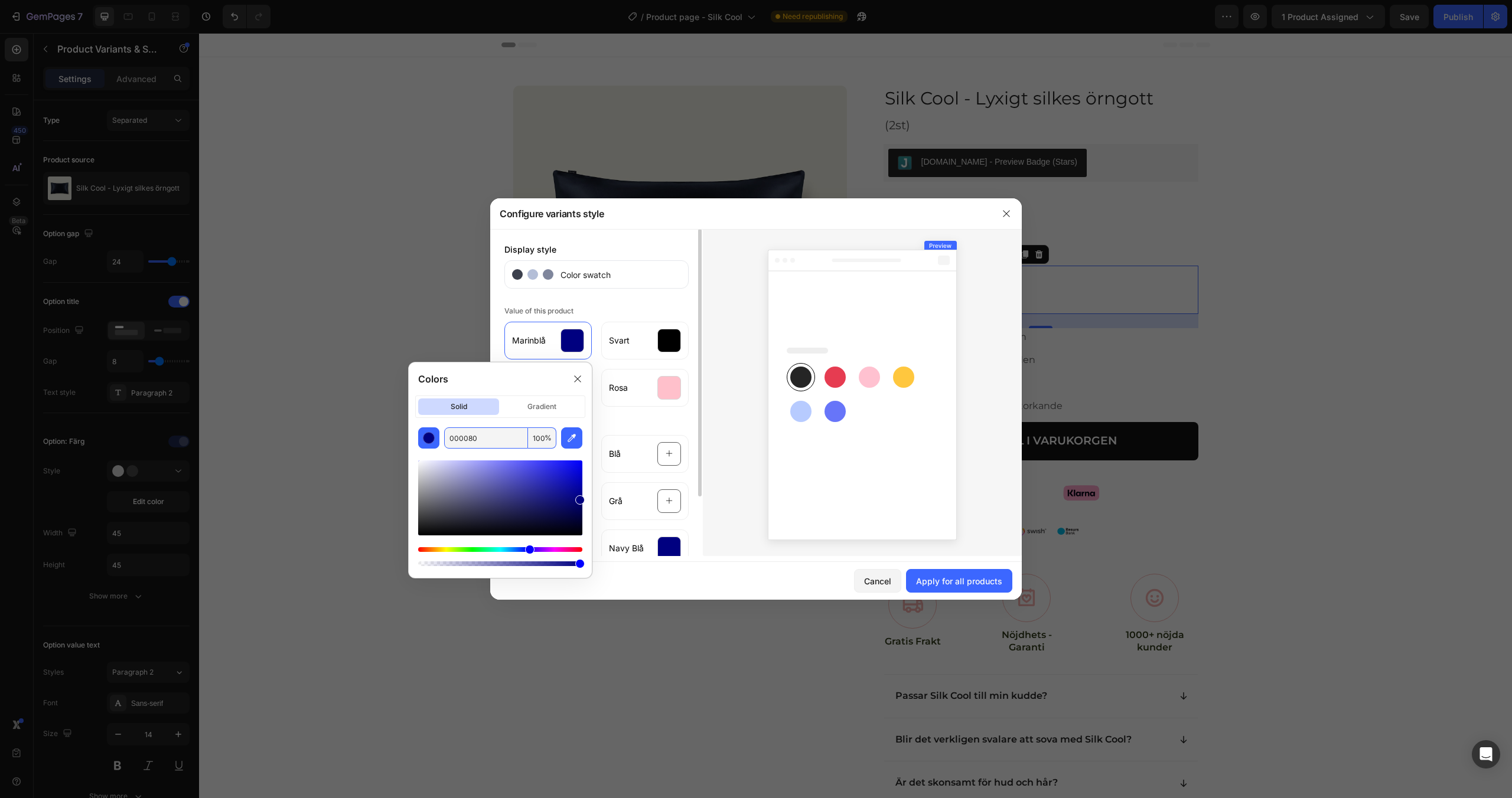
click at [655, 413] on div "Display style Color swatch Value of this product Marinblå Svart Vit Rosa Other …" at bounding box center [596, 392] width 213 height 327
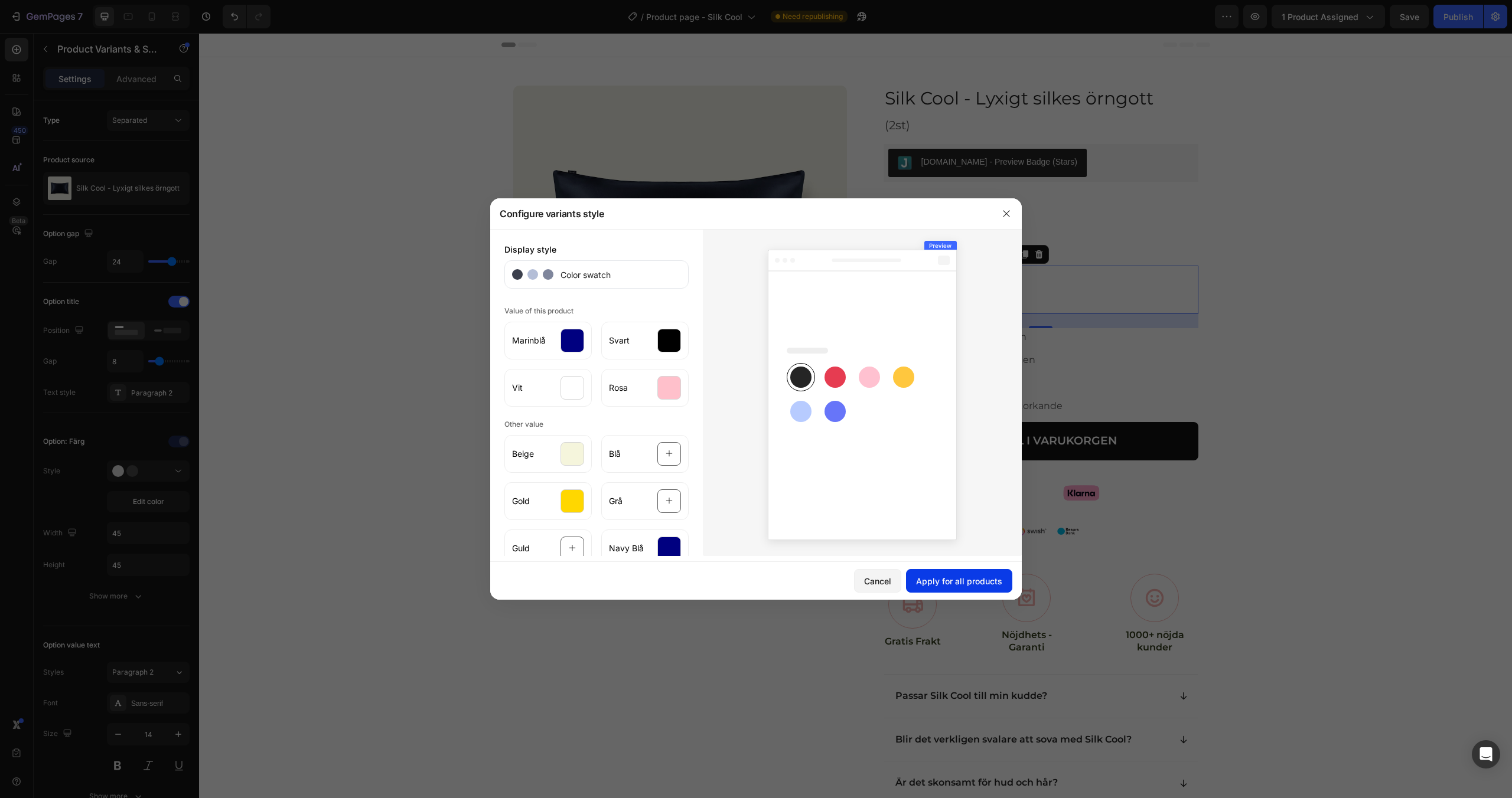
click at [940, 585] on div "Apply for all products" at bounding box center [959, 580] width 86 height 13
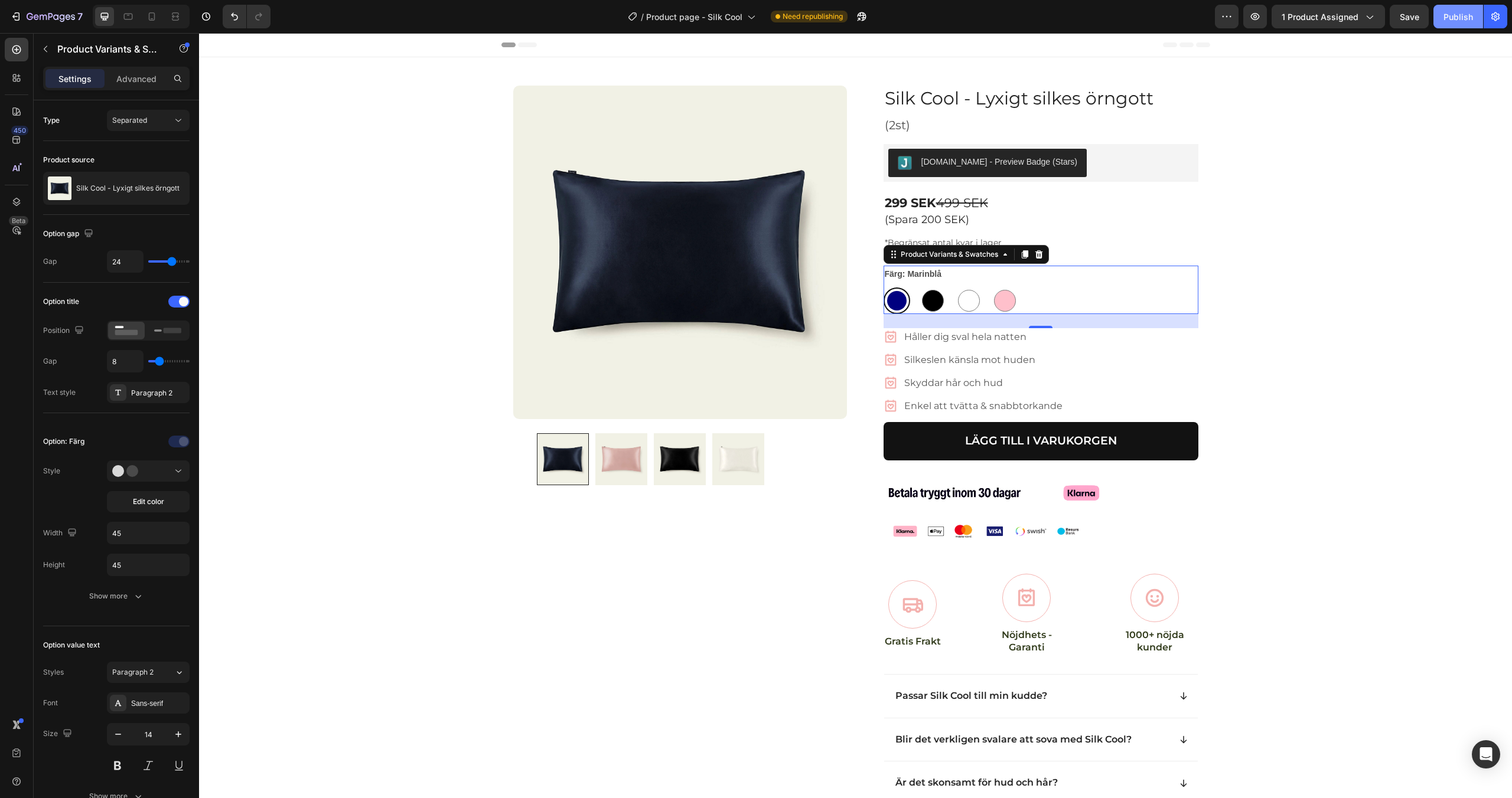
click at [1450, 20] on div "Publish" at bounding box center [1458, 17] width 29 height 13
